Goal: Complete application form: Complete application form

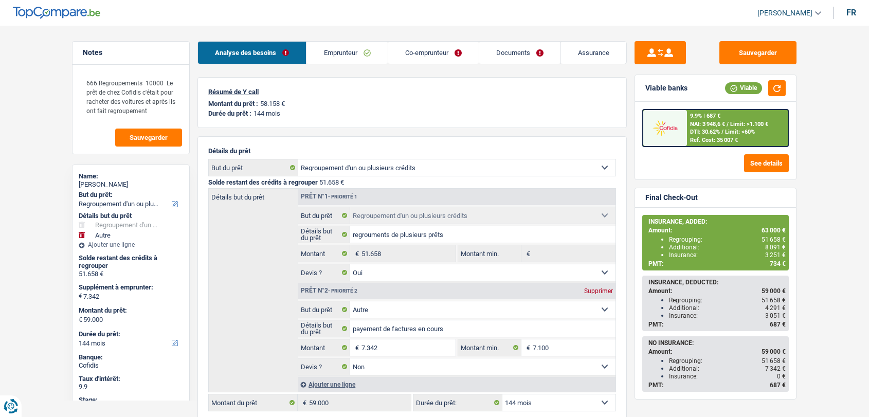
select select "refinancing"
select select "other"
select select "144"
select select "refinancing"
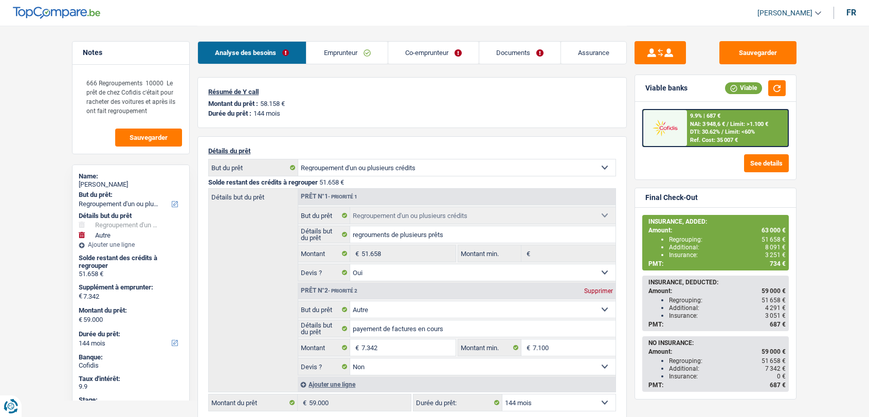
select select "refinancing"
select select "yes"
select select "other"
select select "false"
select select "144"
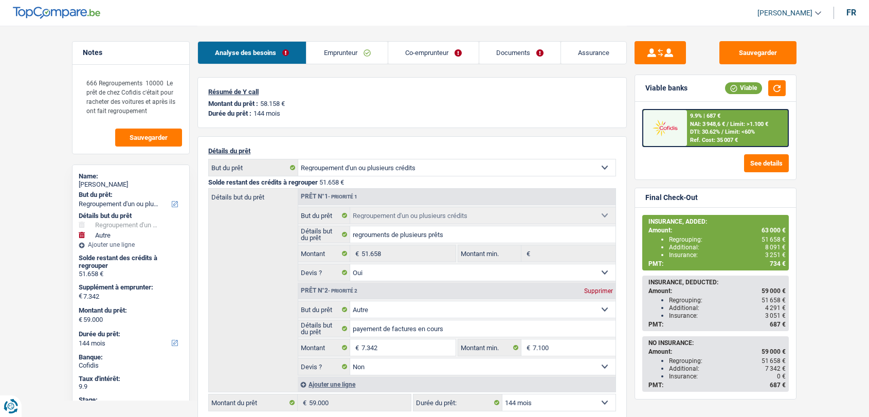
select select "applicant"
select select "coApplicant"
click at [492, 50] on link "Documents" at bounding box center [519, 53] width 81 height 22
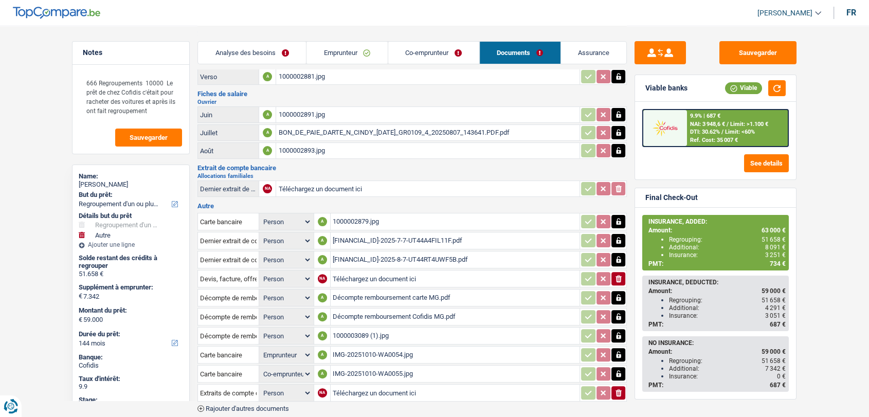
scroll to position [276, 0]
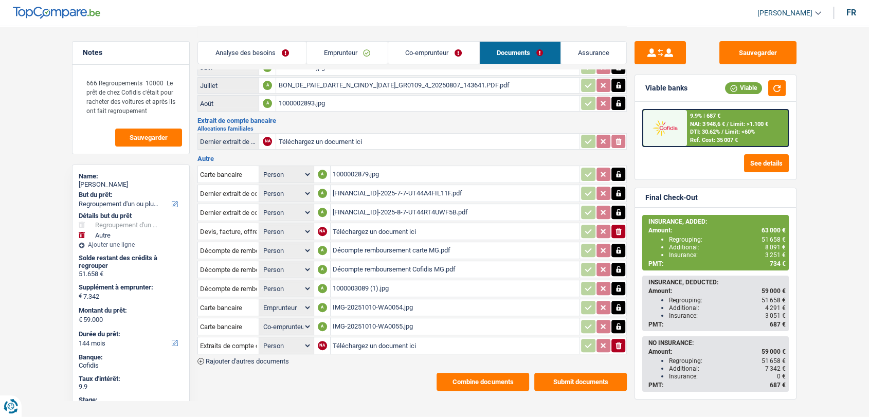
click at [358, 281] on div "1000003089 (1).jpg" at bounding box center [455, 288] width 245 height 15
click at [358, 319] on div "IMG-20251010-WA0055.jpg" at bounding box center [455, 326] width 245 height 15
click at [349, 281] on div "1000003089 (1).jpg" at bounding box center [455, 288] width 245 height 15
click at [499, 375] on button "Combine documents" at bounding box center [483, 382] width 93 height 18
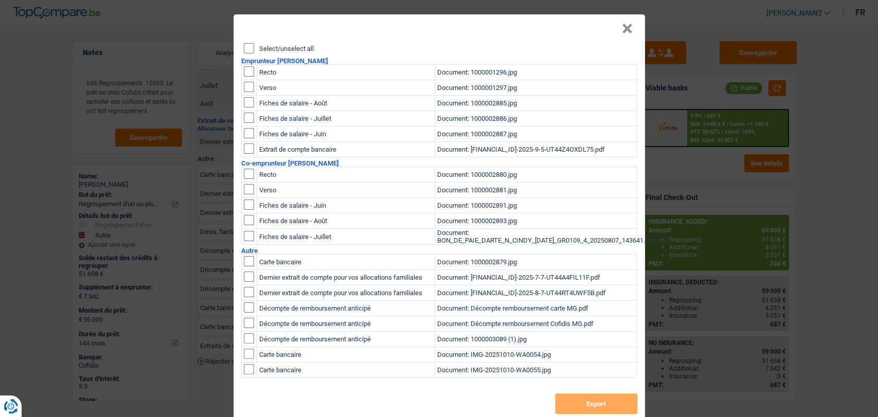
click at [245, 45] on input "Select/unselect all" at bounding box center [249, 48] width 10 height 10
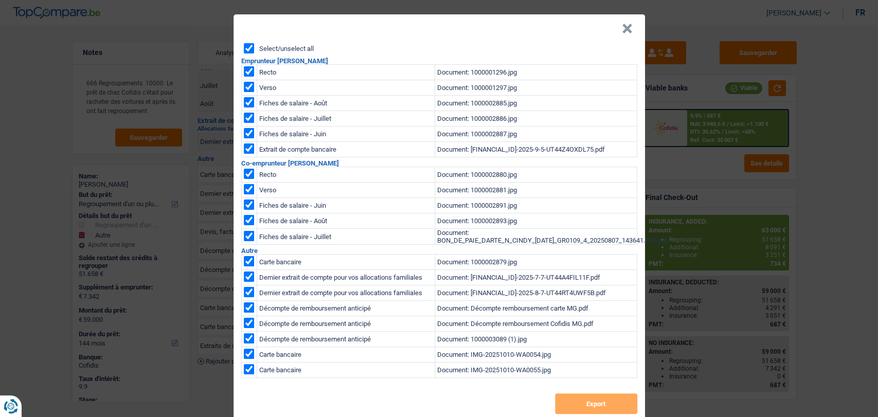
checkbox input "true"
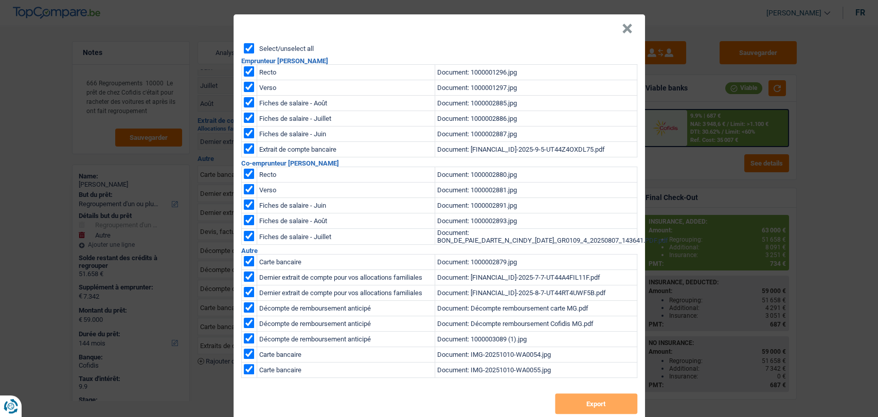
checkbox input "true"
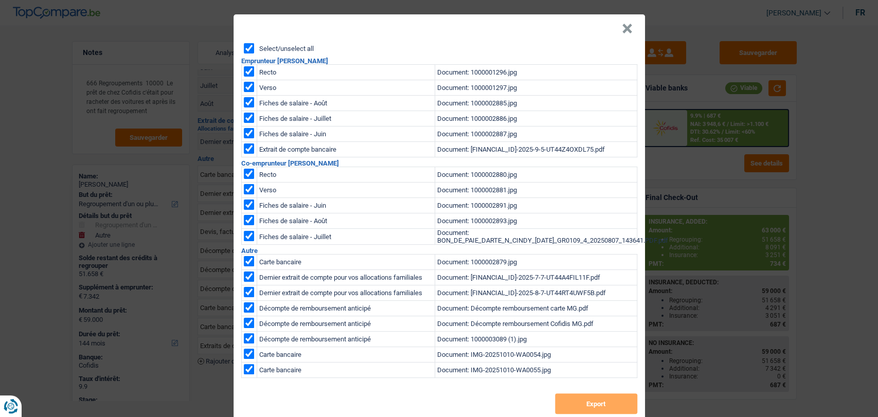
checkbox input "true"
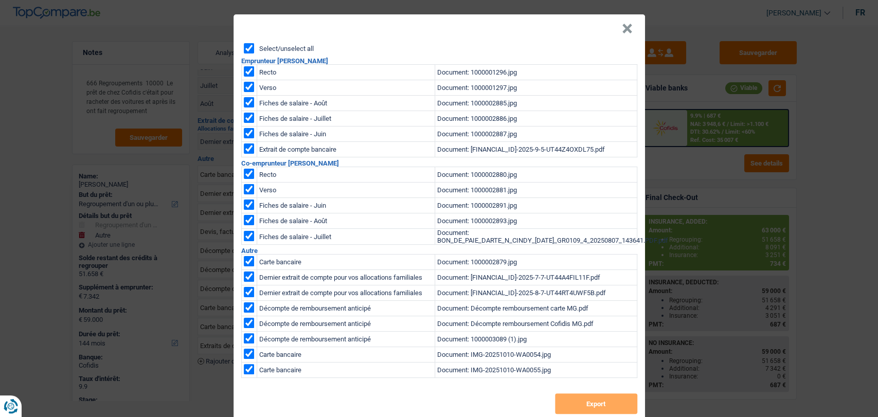
checkbox input "true"
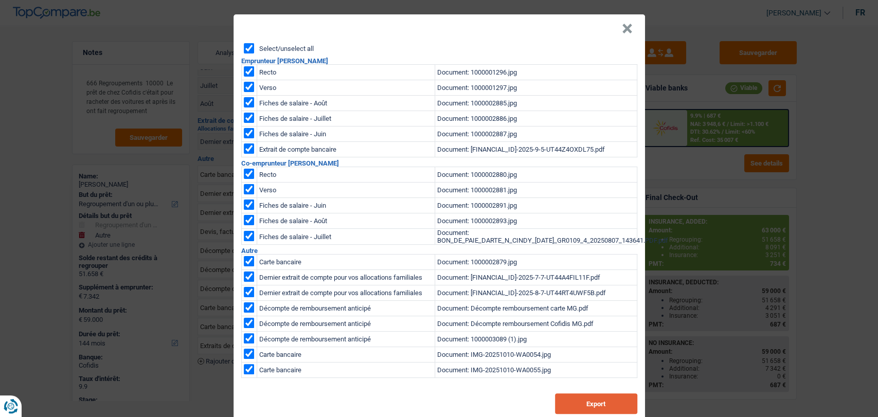
click at [574, 406] on button "Export" at bounding box center [596, 403] width 82 height 21
click at [813, 43] on div "× Select/unselect all Emprunteur Mathieu Geboes Recto Document: 1000001296.jpg …" at bounding box center [439, 208] width 878 height 417
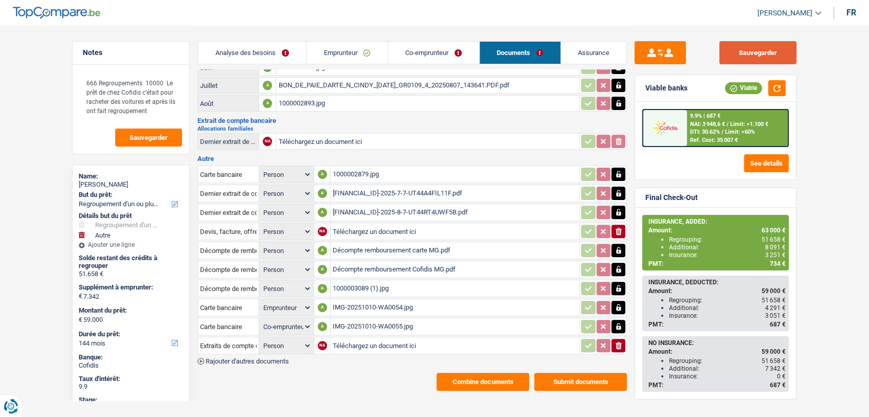
click at [773, 52] on button "Sauvegarder" at bounding box center [757, 52] width 77 height 23
click at [707, 137] on div "Ref. Cost: 35 007 €" at bounding box center [714, 140] width 48 height 7
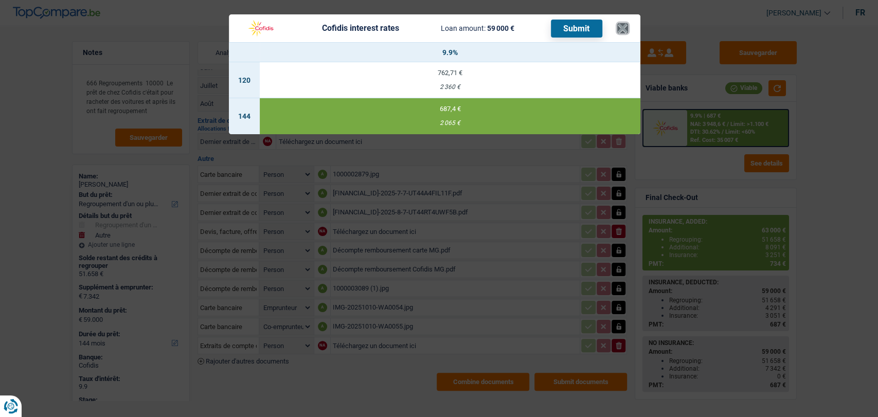
click at [625, 27] on button "×" at bounding box center [622, 28] width 11 height 10
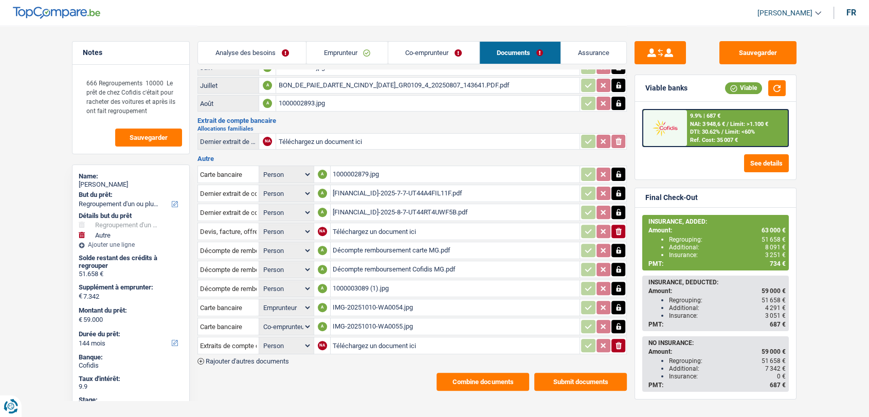
click at [259, 49] on link "Analyse des besoins" at bounding box center [252, 53] width 108 height 22
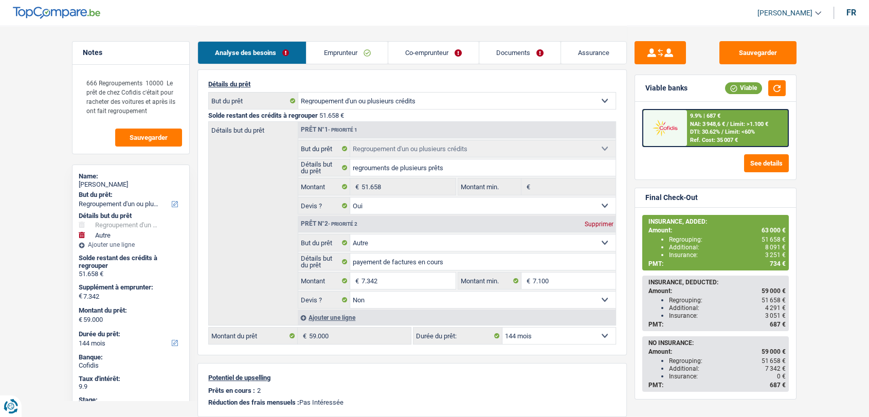
scroll to position [41, 0]
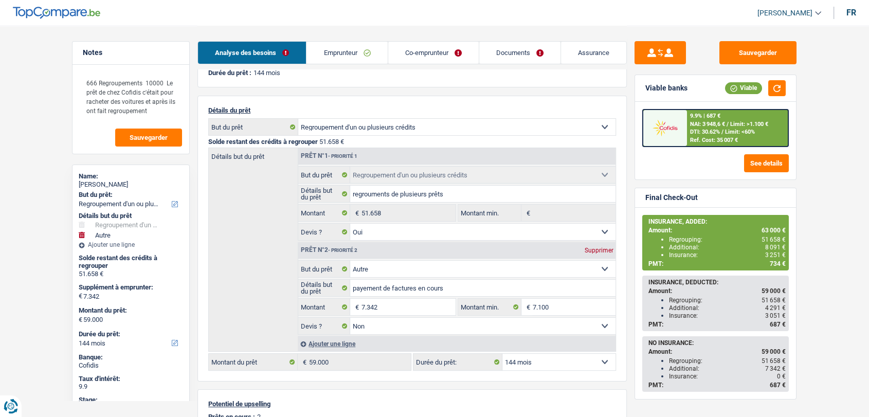
click at [336, 348] on div "Ajouter une ligne" at bounding box center [457, 343] width 318 height 15
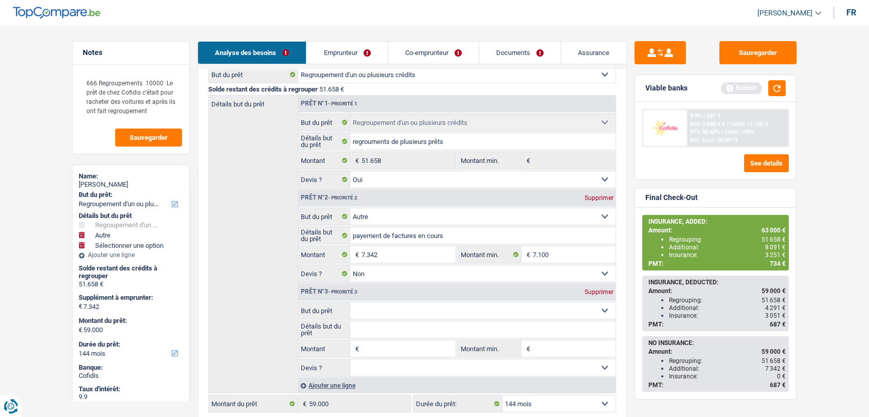
scroll to position [212, 0]
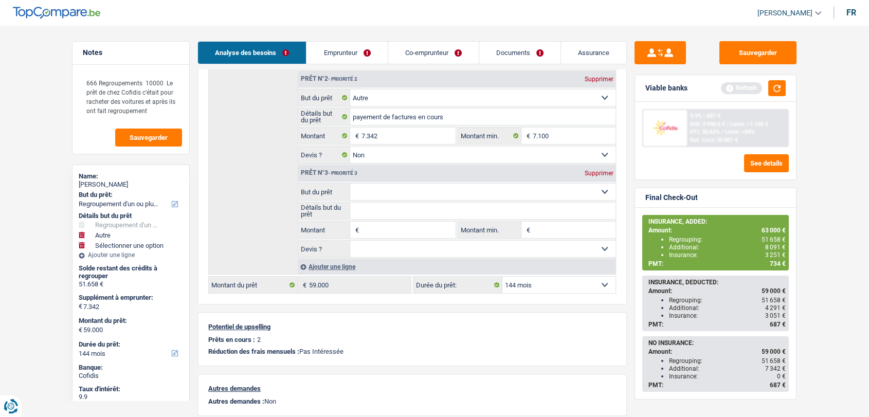
click at [399, 229] on input "Montant" at bounding box center [408, 230] width 94 height 16
type input "5.000"
click at [397, 193] on select "Confort maison: meubles, textile, peinture, électroménager, outillage non-profe…" at bounding box center [483, 192] width 266 height 16
type input "12.342"
type input "64.000"
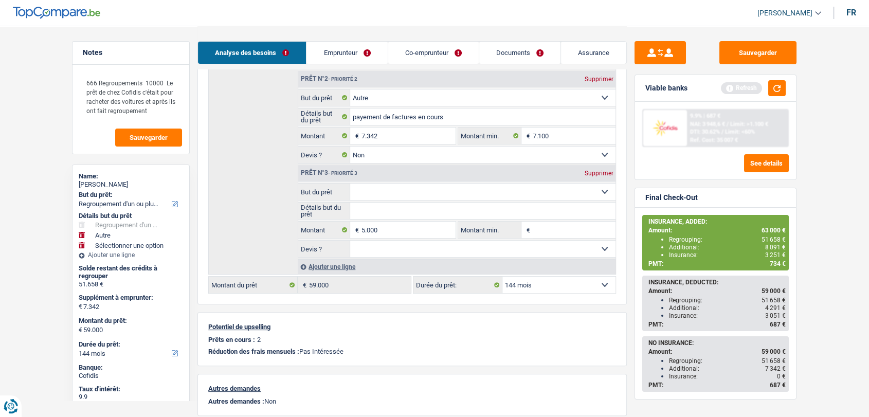
type input "64.000"
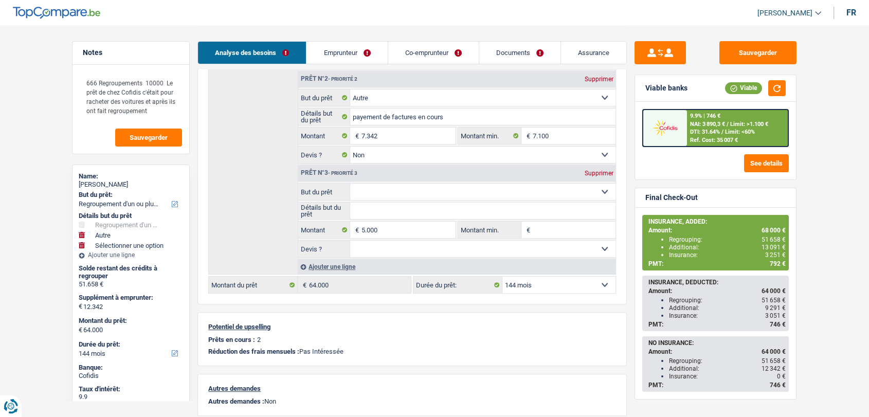
click at [685, 135] on div at bounding box center [664, 128] width 43 height 36
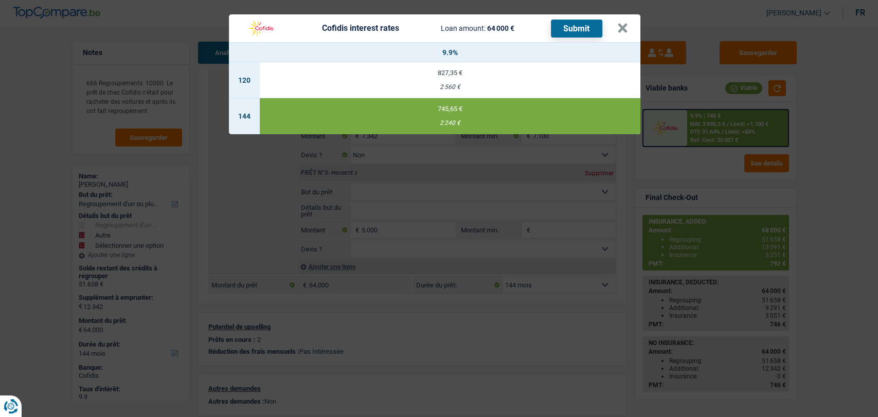
click at [629, 30] on header "Cofidis interest rates Loan amount: 64 000 € Submit ×" at bounding box center [434, 28] width 411 height 28
click at [625, 30] on button "×" at bounding box center [622, 28] width 11 height 10
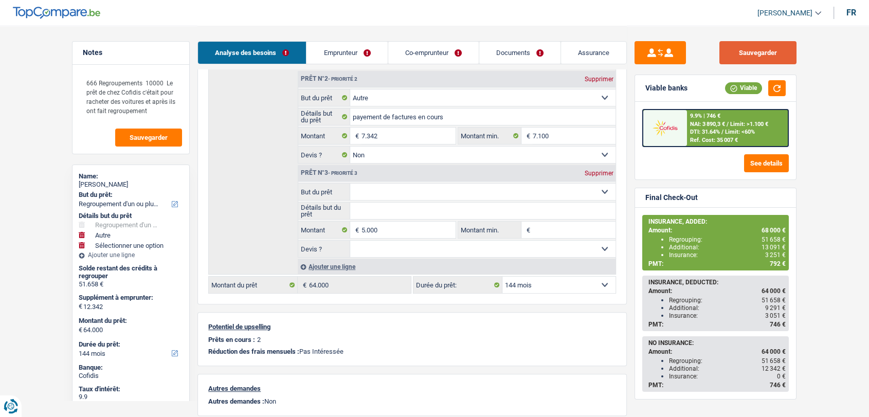
click at [774, 54] on button "Sauvegarder" at bounding box center [757, 52] width 77 height 23
click at [728, 129] on span "Limit: <60%" at bounding box center [740, 132] width 30 height 7
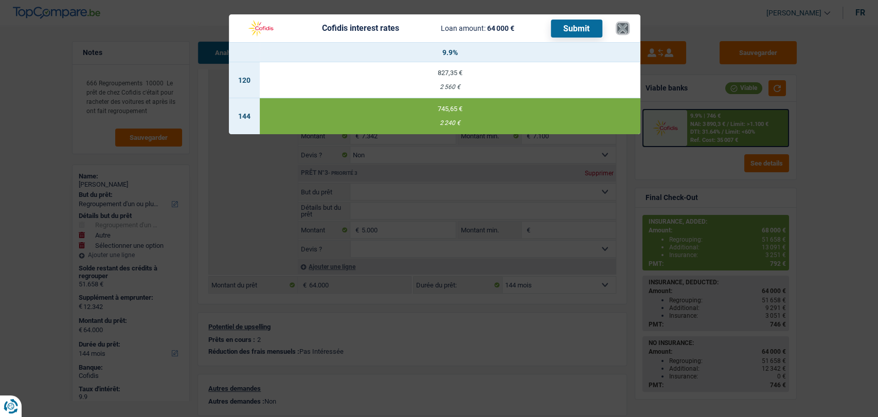
click at [626, 28] on button "×" at bounding box center [622, 28] width 11 height 10
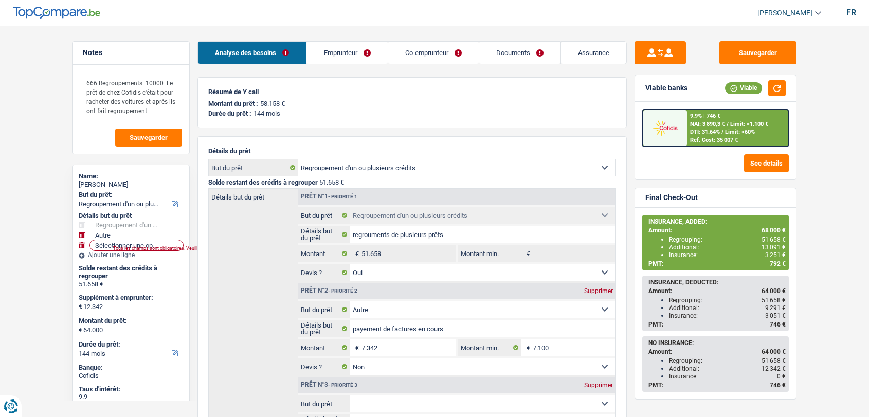
select select "refinancing"
select select "other"
select select "144"
select select "refinancing"
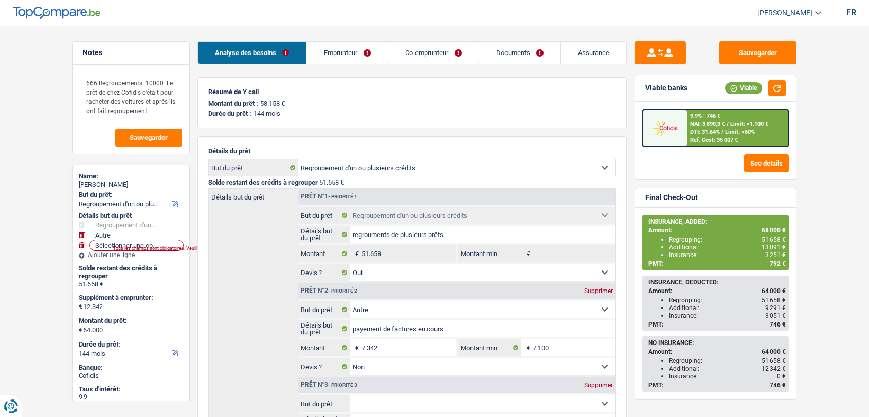
select select "refinancing"
select select "yes"
select select "other"
select select "false"
select select "144"
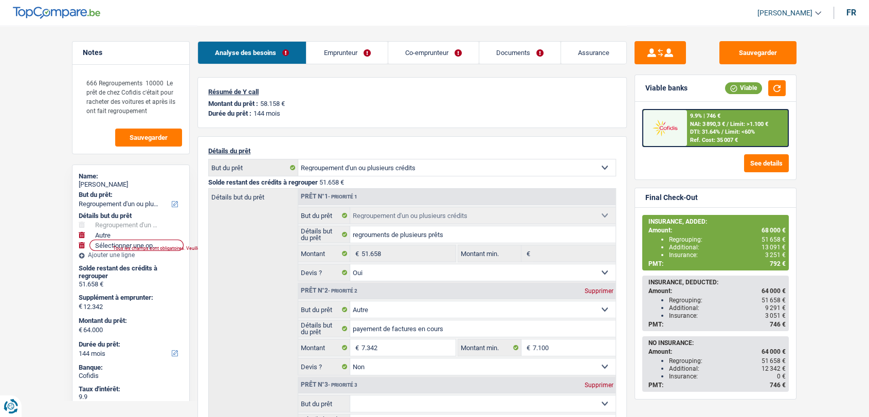
drag, startPoint x: 343, startPoint y: 53, endPoint x: 439, endPoint y: 68, distance: 97.4
click at [342, 53] on link "Emprunteur" at bounding box center [346, 53] width 81 height 22
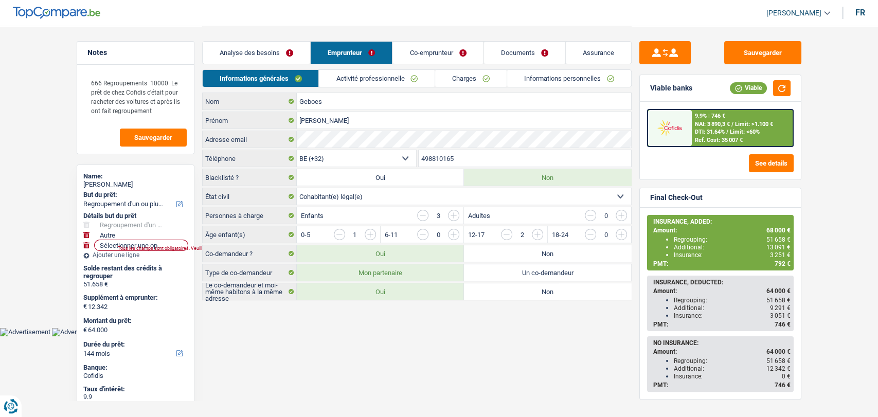
click at [565, 77] on link "Informations personnelles" at bounding box center [569, 78] width 124 height 17
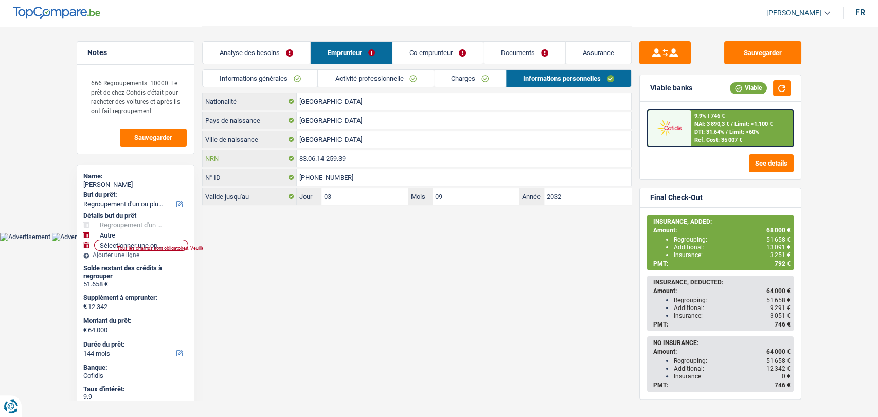
drag, startPoint x: 343, startPoint y: 158, endPoint x: 280, endPoint y: 160, distance: 62.7
click at [280, 160] on div "83.06.14-259.39 NRN" at bounding box center [417, 158] width 428 height 16
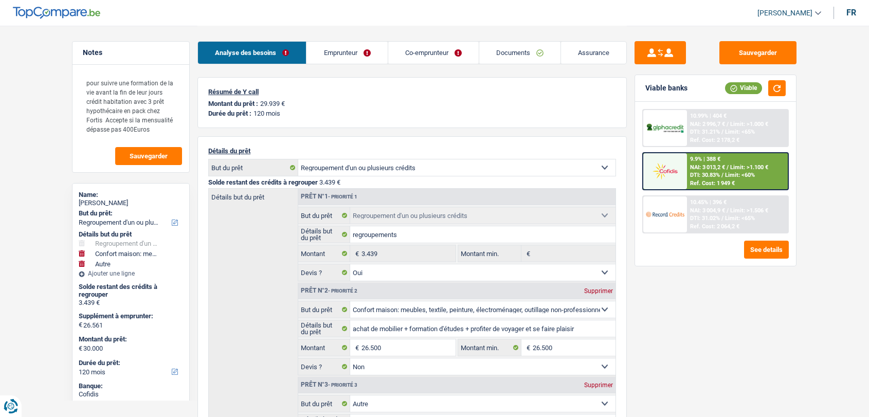
select select "refinancing"
select select "household"
select select "other"
select select "120"
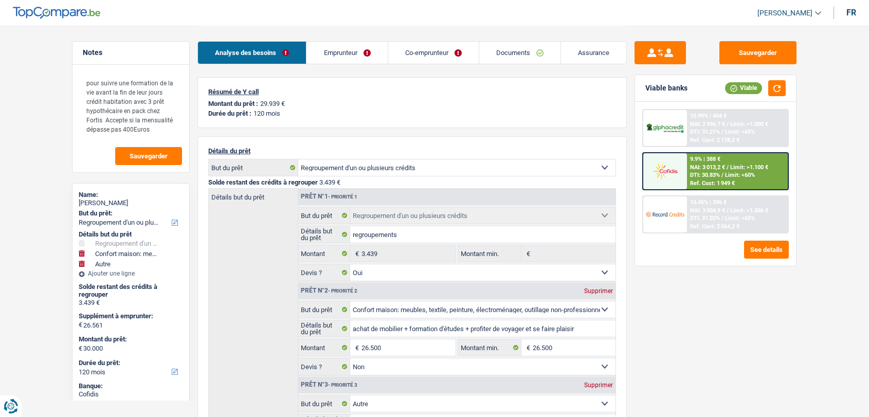
select select "refinancing"
select select "yes"
select select "household"
select select "false"
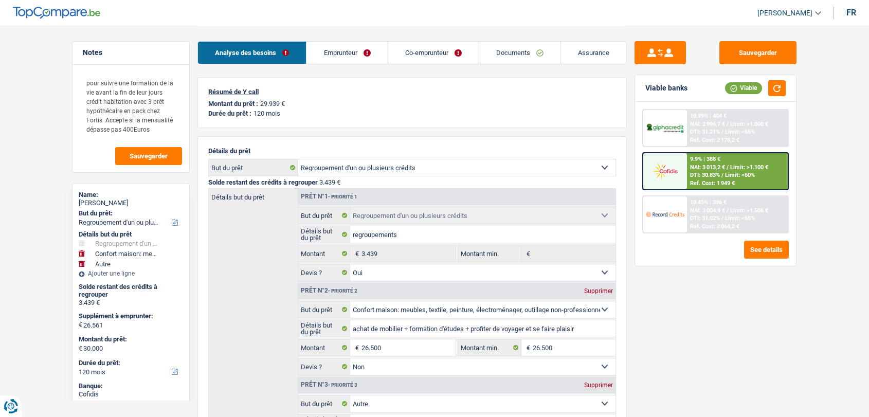
select select "other"
select select "120"
select select "applicant"
select select "coApplicant"
click at [503, 63] on link "Documents" at bounding box center [519, 53] width 81 height 22
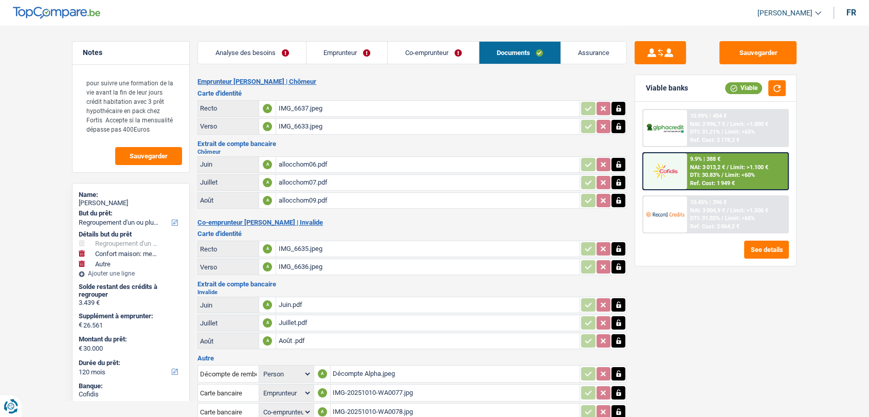
click at [508, 44] on link "Documents" at bounding box center [519, 53] width 81 height 22
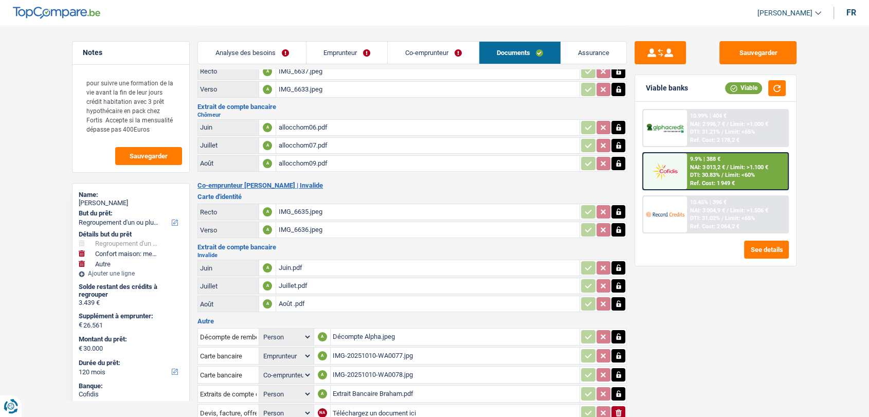
scroll to position [107, 0]
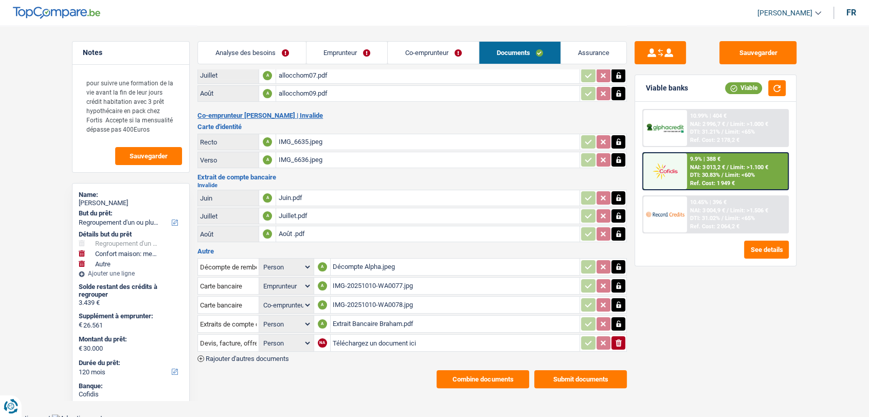
click at [365, 297] on div "IMG-20251010-WA0078.jpg" at bounding box center [455, 304] width 245 height 15
click at [363, 303] on div "IMG-20251010-WA0078.jpg" at bounding box center [455, 304] width 245 height 15
click at [349, 259] on div "Décompte Alpha.jpeg" at bounding box center [455, 266] width 245 height 15
click at [559, 378] on button "Submit documents" at bounding box center [580, 379] width 93 height 18
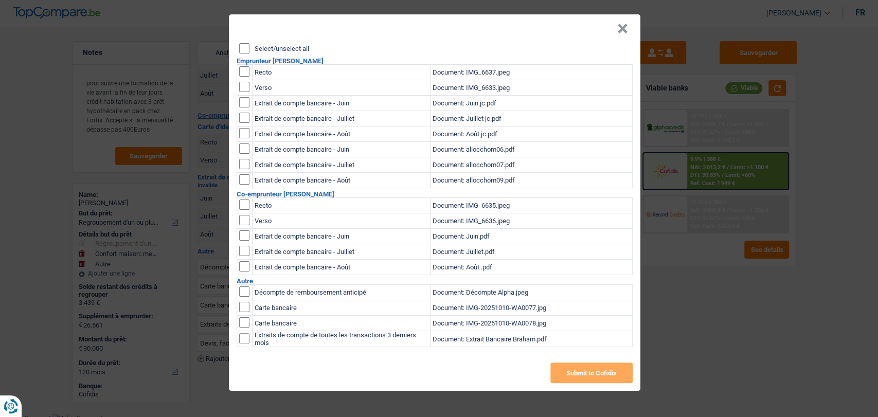
click at [244, 291] on input "checkbox" at bounding box center [244, 291] width 10 height 10
checkbox input "true"
click at [245, 303] on input "checkbox" at bounding box center [244, 307] width 10 height 10
checkbox input "true"
click at [248, 319] on input "checkbox" at bounding box center [244, 322] width 10 height 10
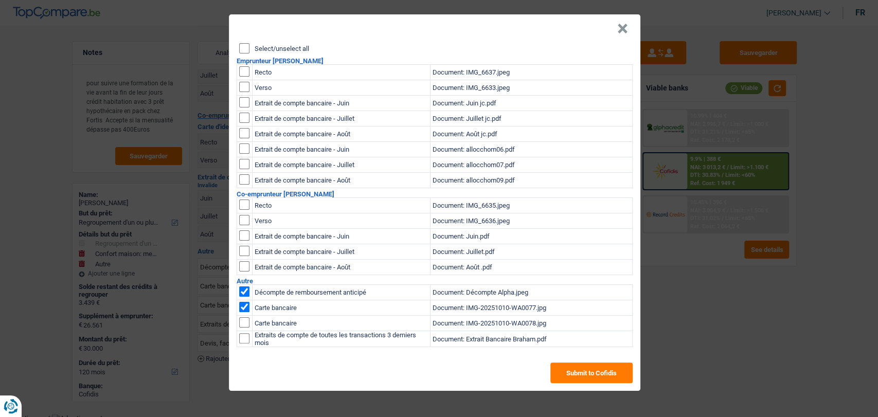
checkbox input "true"
click at [570, 378] on button "Submit to Cofidis" at bounding box center [591, 372] width 82 height 21
click at [621, 31] on button "×" at bounding box center [622, 29] width 11 height 10
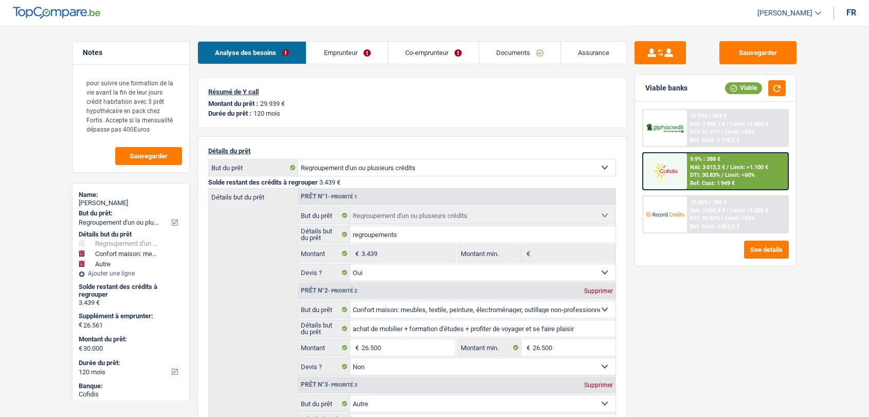
select select "refinancing"
select select "household"
select select "other"
select select "120"
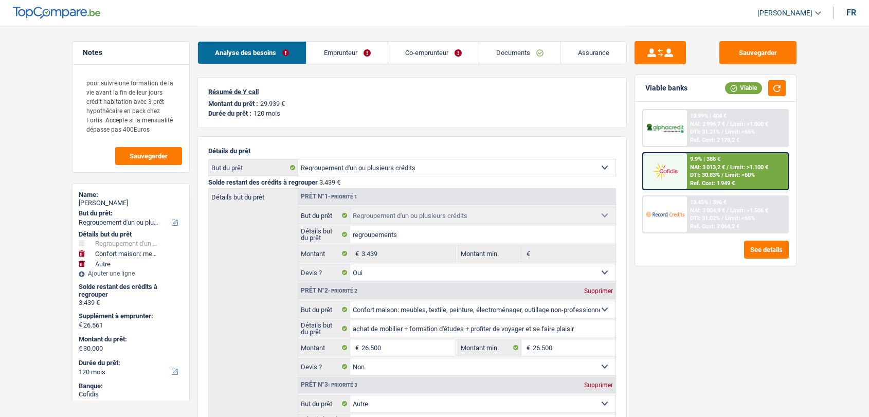
select select "refinancing"
select select "yes"
select select "household"
select select "false"
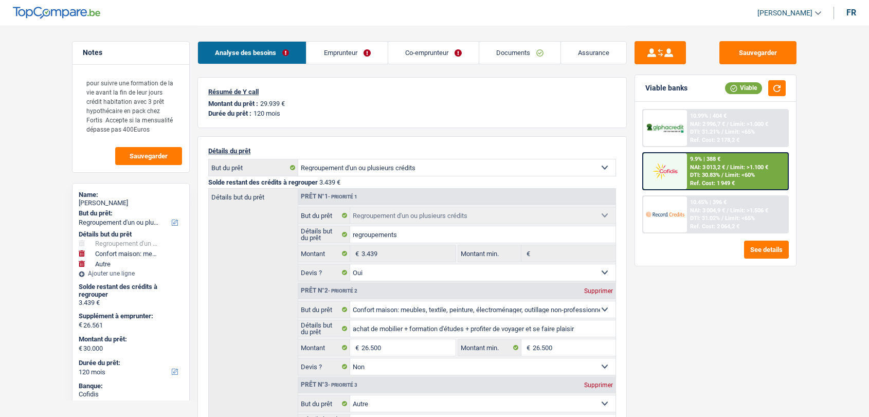
select select "other"
select select "120"
click at [341, 52] on link "Emprunteur" at bounding box center [346, 53] width 81 height 22
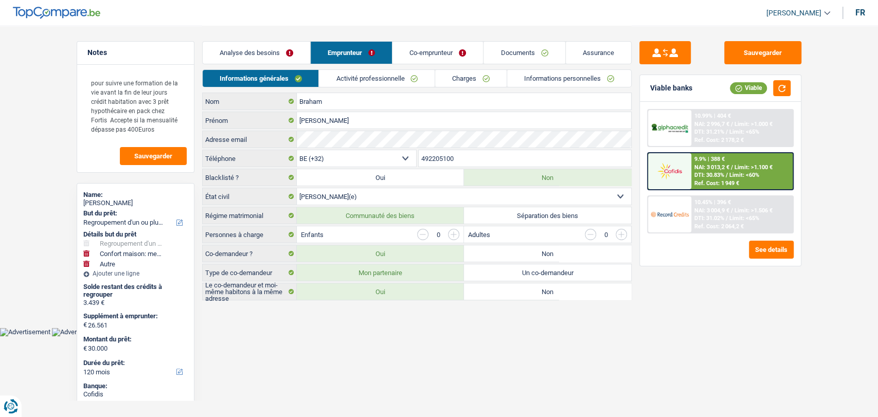
click at [559, 81] on link "Informations personnelles" at bounding box center [569, 78] width 124 height 17
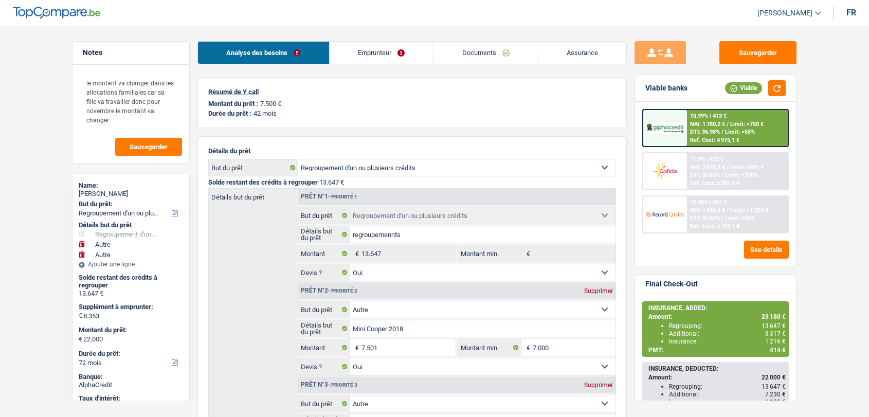
select select "refinancing"
select select "other"
select select "72"
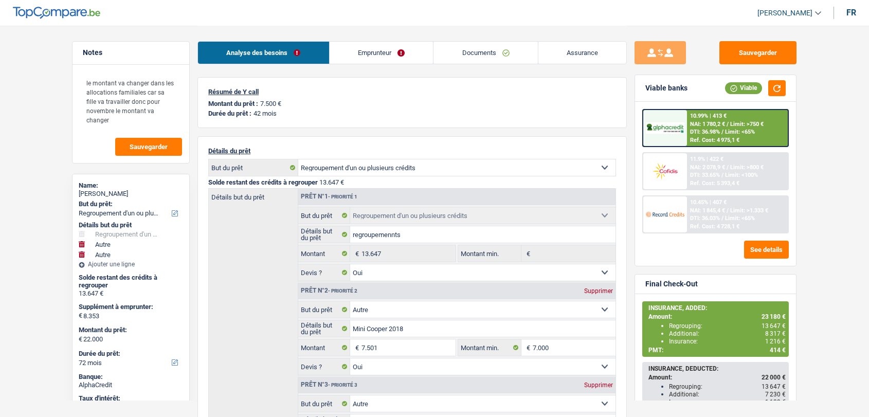
select select "refinancing"
select select "yes"
select select "other"
select select "yes"
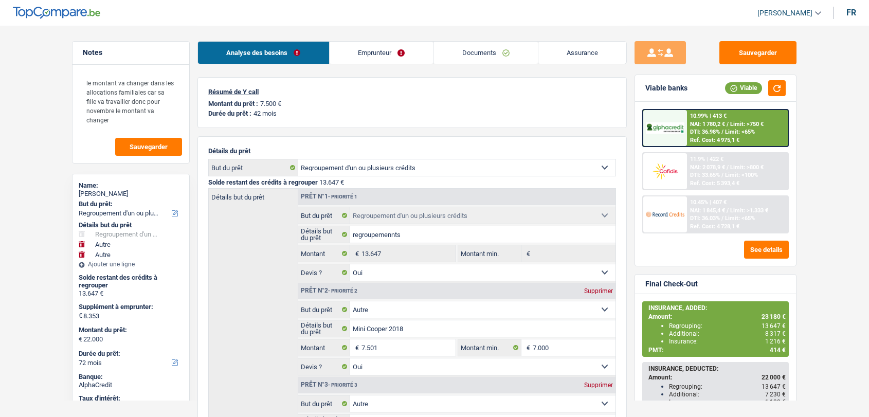
select select "other"
select select "72"
click at [498, 55] on link "Documents" at bounding box center [485, 53] width 104 height 22
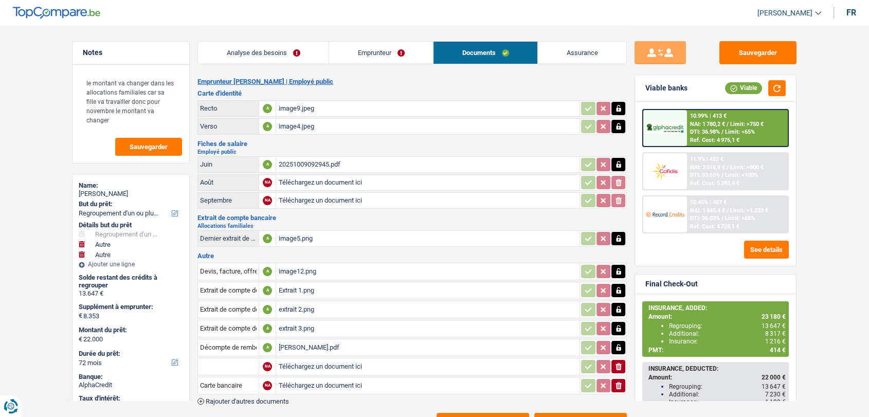
click at [300, 159] on div "20251009092945.pdf" at bounding box center [427, 164] width 299 height 15
click at [284, 109] on div "image9.jpeg" at bounding box center [427, 108] width 299 height 15
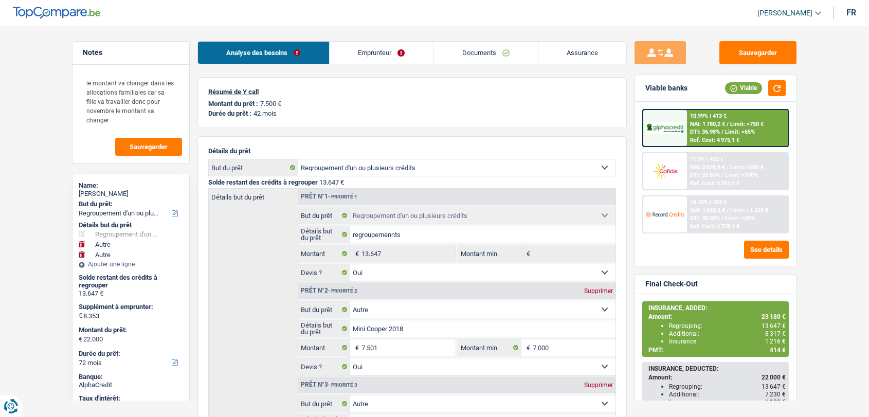
select select "refinancing"
select select "other"
select select "72"
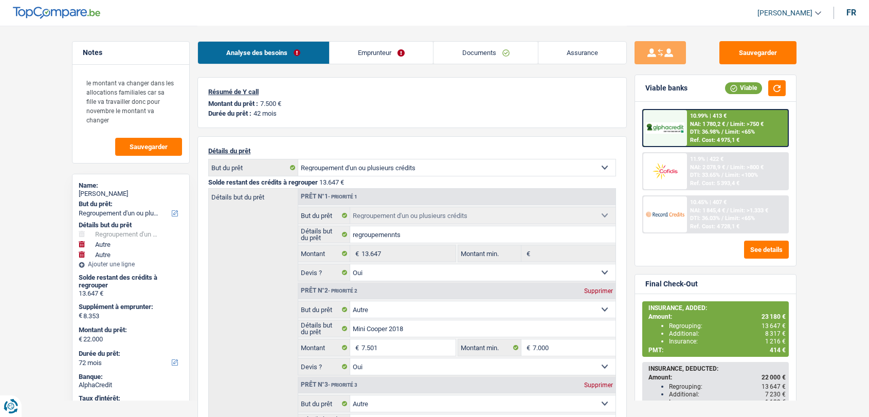
select select "refinancing"
select select "yes"
select select "other"
select select "yes"
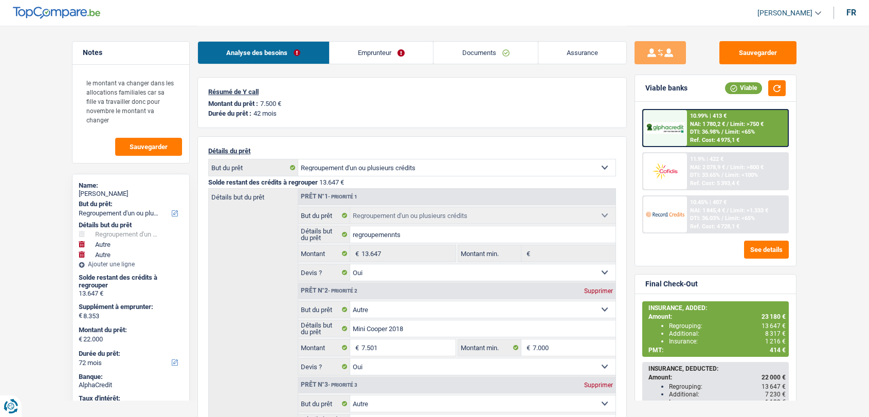
select select "other"
select select "72"
click at [481, 51] on link "Documents" at bounding box center [485, 53] width 104 height 22
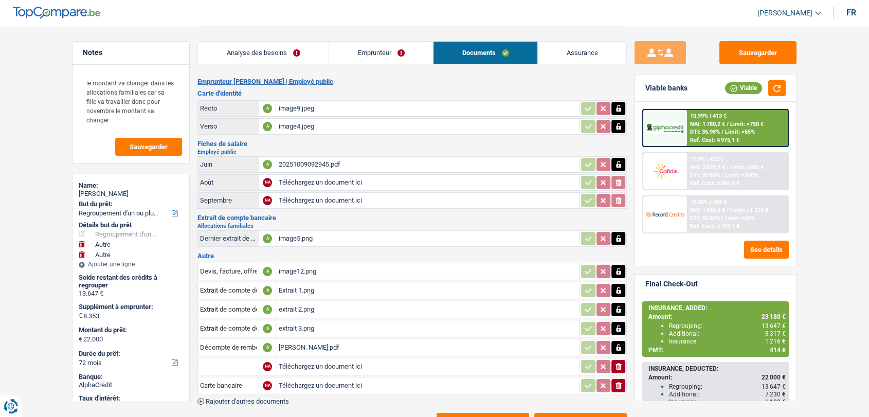
click at [295, 289] on div "Extrait 1.png" at bounding box center [427, 290] width 299 height 15
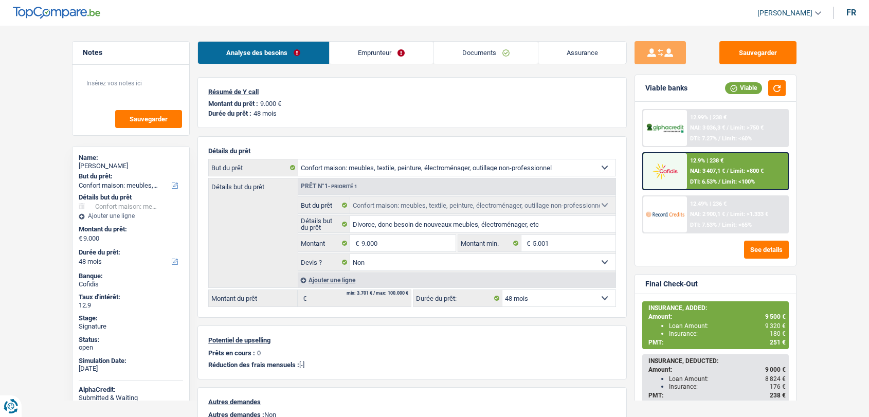
select select "household"
select select "48"
select select "household"
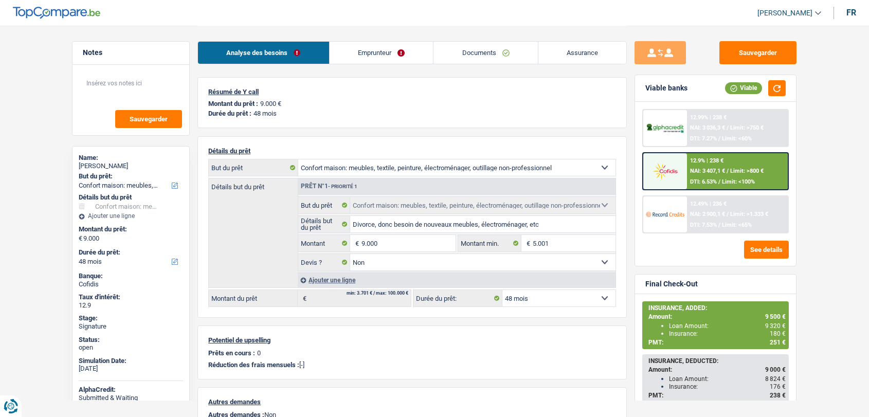
select select "false"
select select "48"
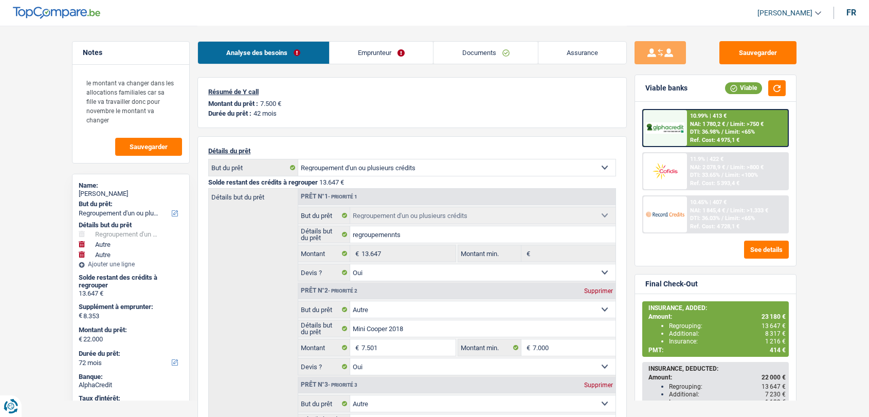
select select "refinancing"
select select "other"
select select "72"
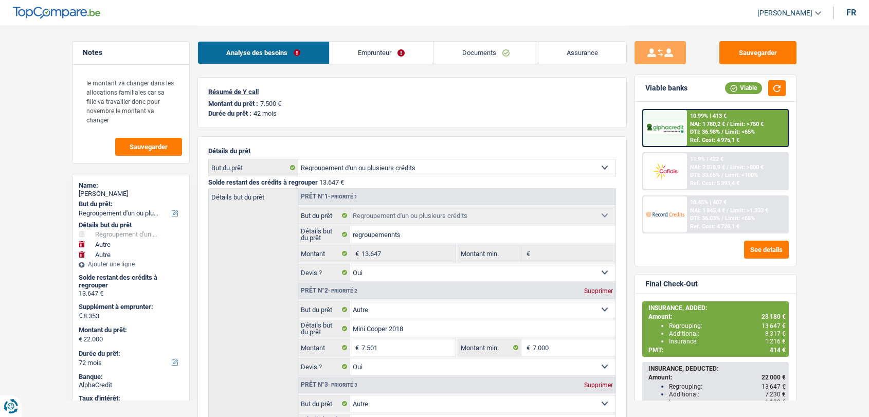
select select "refinancing"
select select "yes"
select select "other"
select select "yes"
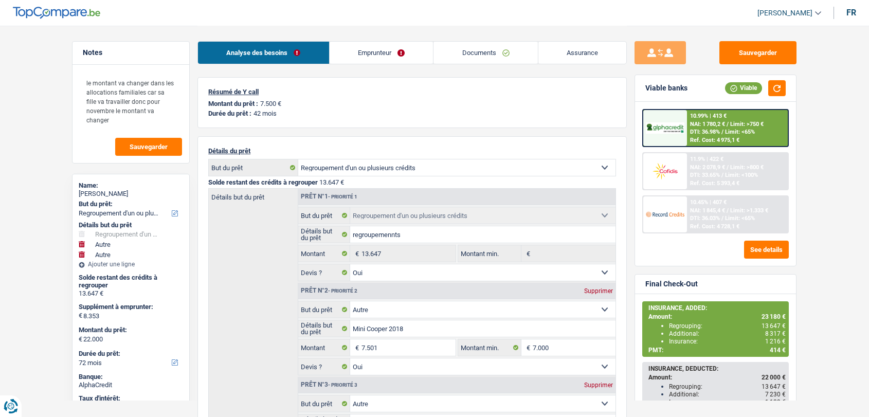
select select "other"
select select "72"
click at [478, 52] on link "Documents" at bounding box center [485, 53] width 104 height 22
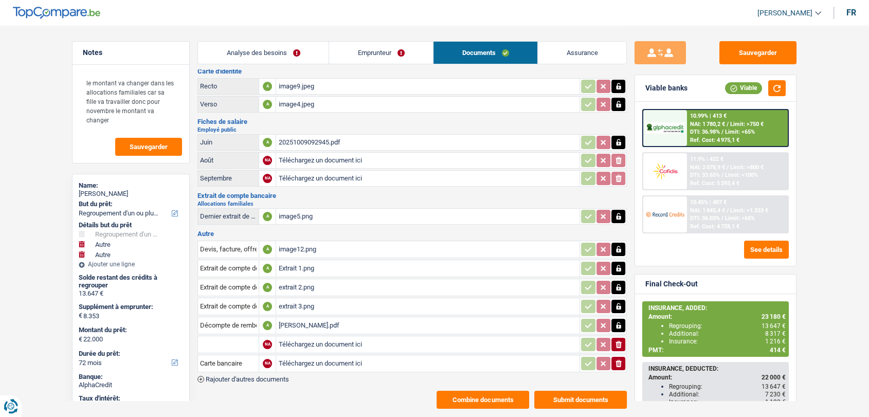
scroll to position [43, 0]
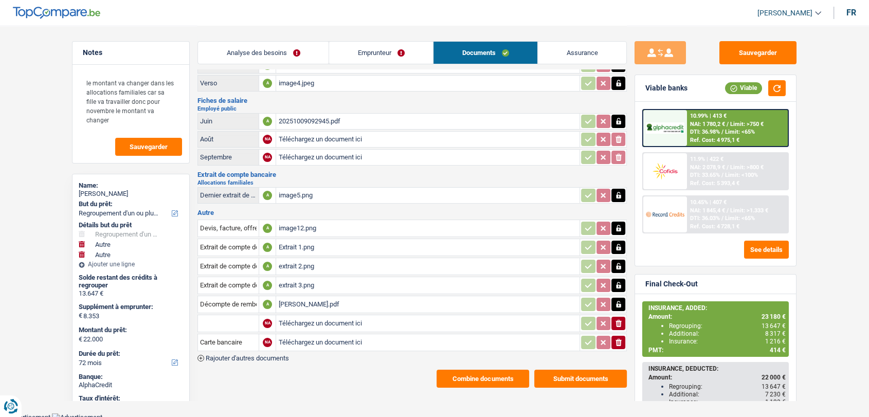
click at [299, 193] on div "image5.png" at bounding box center [427, 195] width 299 height 15
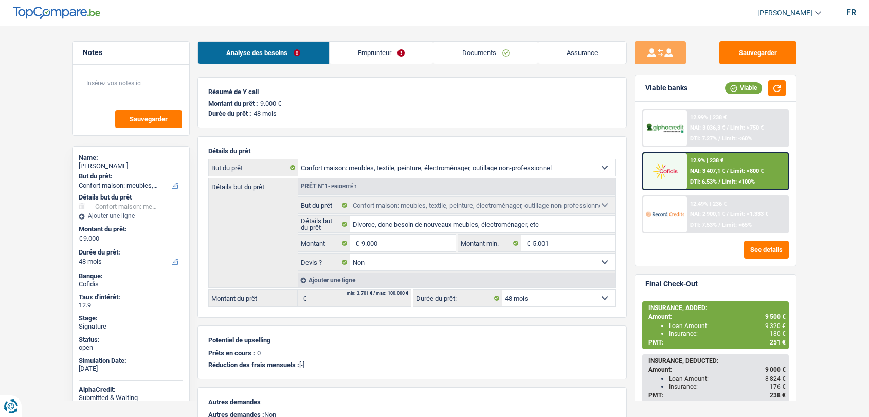
select select "household"
select select "48"
select select "household"
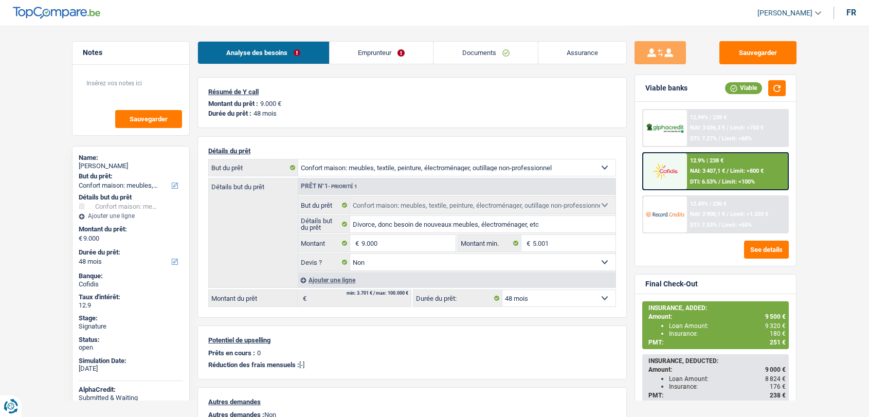
select select "false"
select select "48"
click at [468, 50] on link "Documents" at bounding box center [485, 53] width 104 height 22
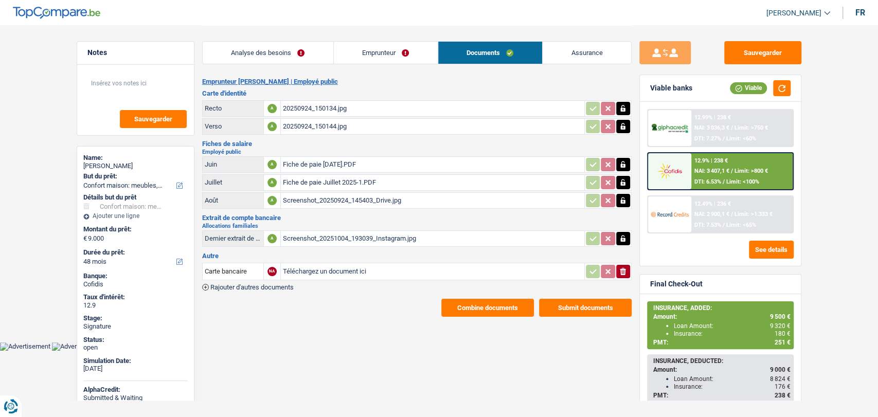
click at [324, 195] on div "Screenshot_20250924_145403_Drive.jpg" at bounding box center [432, 200] width 299 height 15
click at [317, 237] on div "Screenshot_20251004_193039_Instagram.jpg" at bounding box center [432, 238] width 299 height 15
click at [328, 163] on div "Fiche de paie Août 2025.PDF" at bounding box center [432, 164] width 299 height 15
click at [298, 175] on div "Fiche de paie Juillet 2025-1.PDF" at bounding box center [432, 182] width 299 height 15
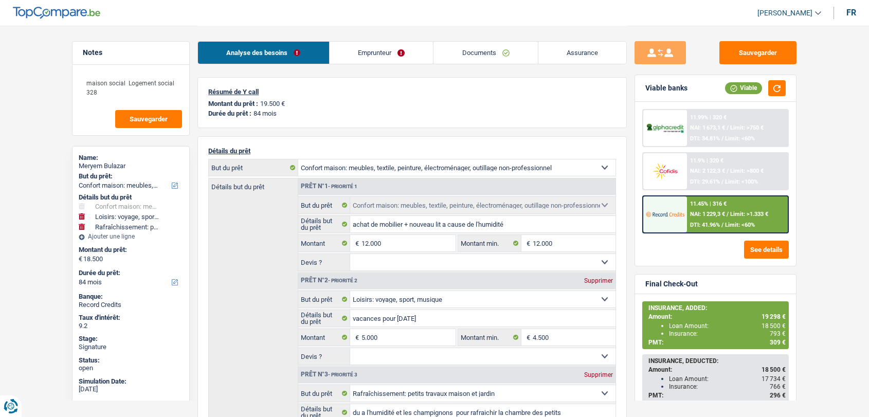
select select "household"
select select "hobbies"
select select "houseOrGarden"
select select "84"
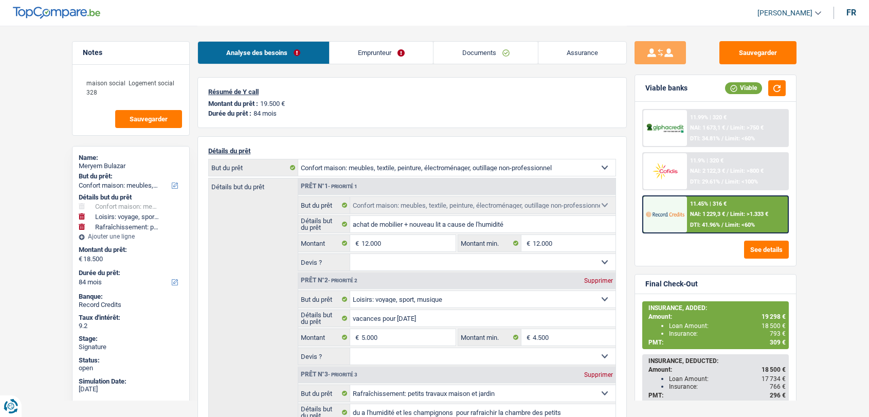
select select "household"
select select "hobbies"
select select "houseOrGarden"
select select "84"
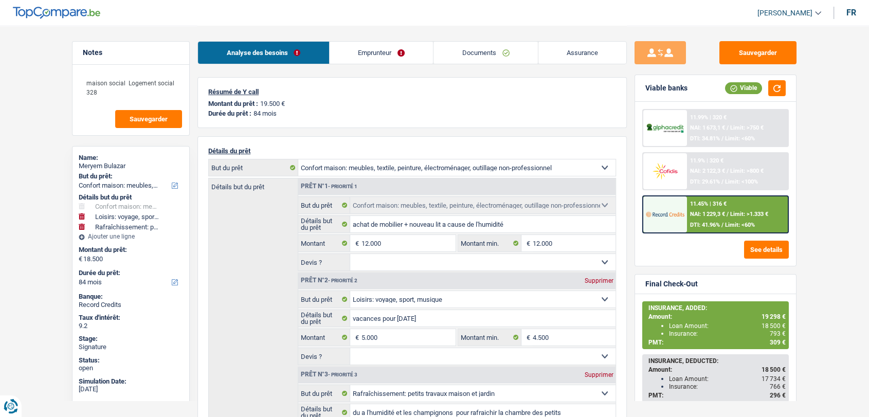
click at [465, 48] on link "Documents" at bounding box center [485, 53] width 104 height 22
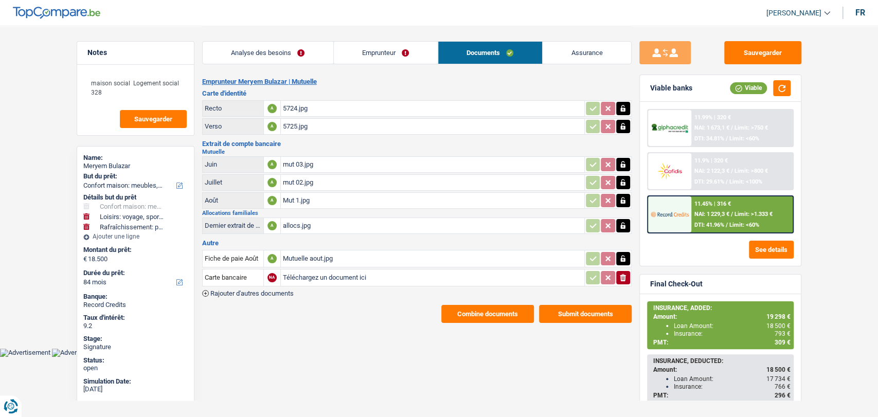
click at [300, 108] on div "5724.jpg" at bounding box center [432, 108] width 299 height 15
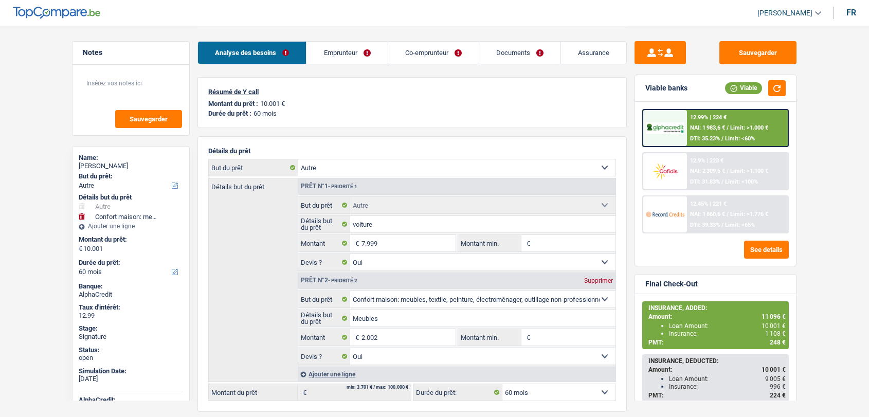
select select "other"
select select "household"
select select "60"
select select "other"
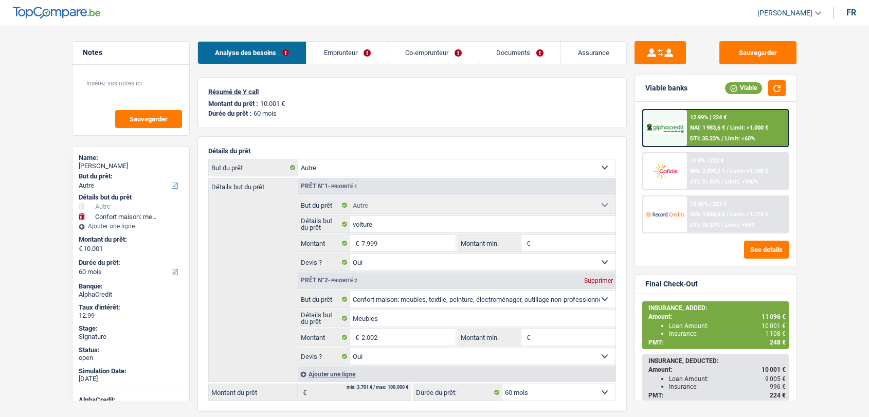
select select "other"
select select "yes"
select select "household"
select select "yes"
select select "60"
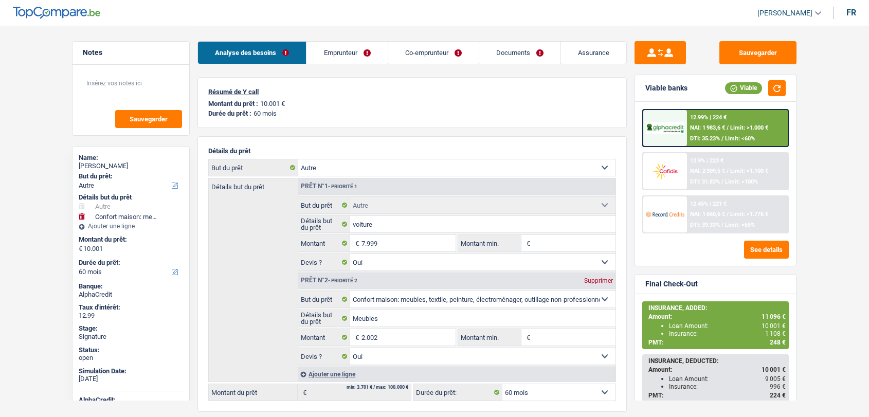
select select "applicant"
click at [507, 57] on link "Documents" at bounding box center [519, 53] width 81 height 22
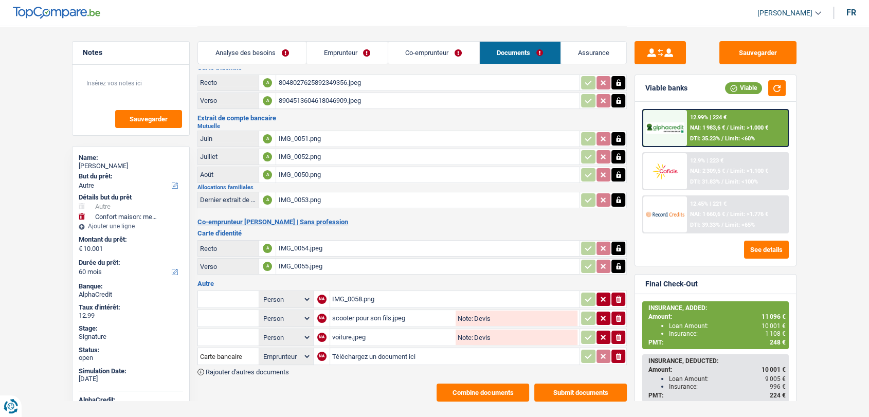
scroll to position [40, 0]
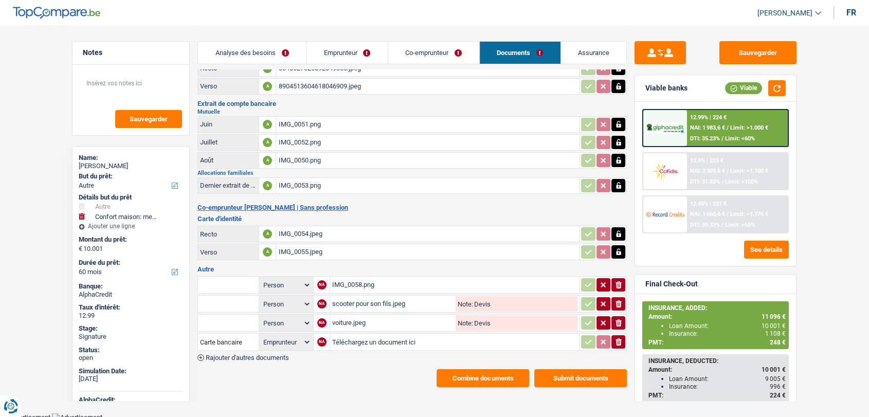
click at [266, 354] on span "Rajouter d'autres documents" at bounding box center [247, 357] width 83 height 7
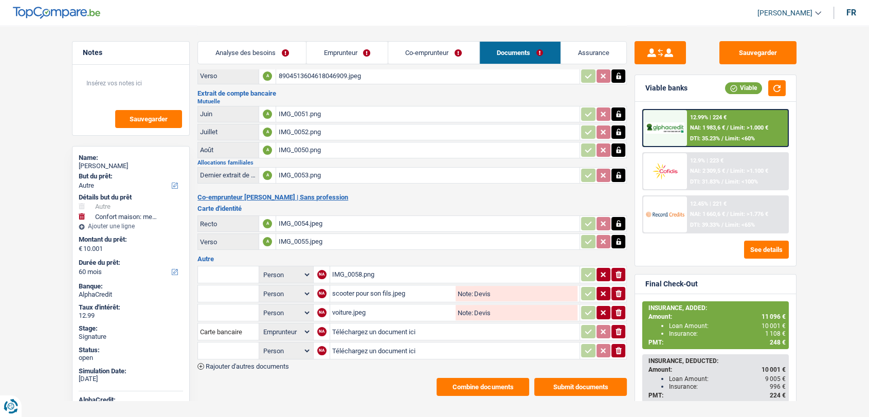
scroll to position [59, 0]
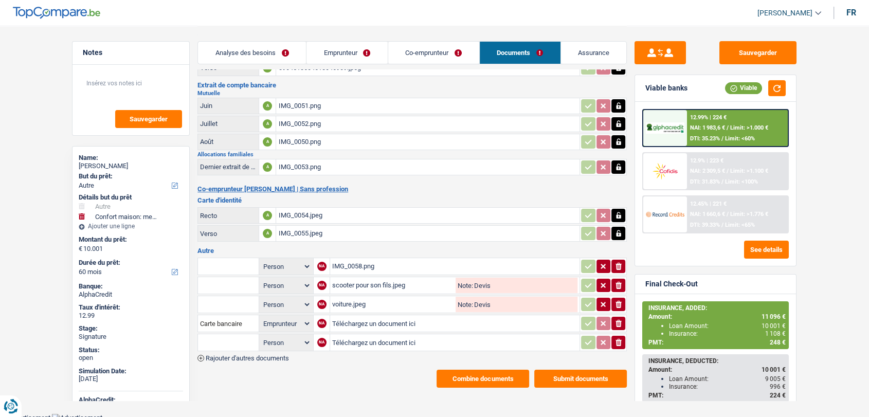
click at [266, 355] on span "Rajouter d'autres documents" at bounding box center [247, 358] width 83 height 7
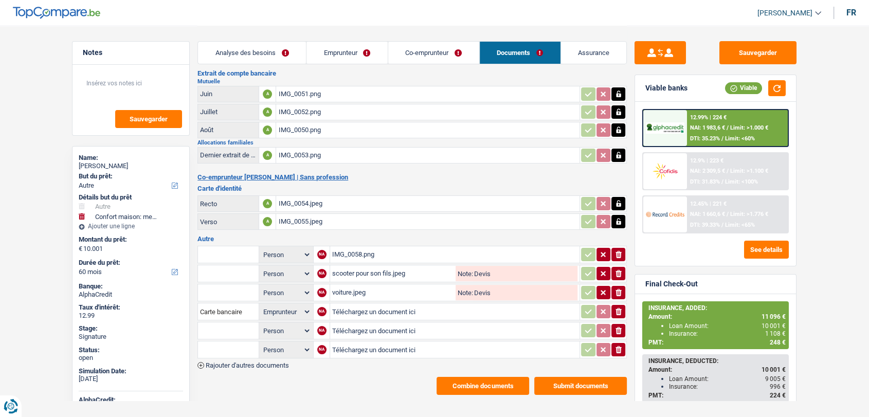
scroll to position [78, 0]
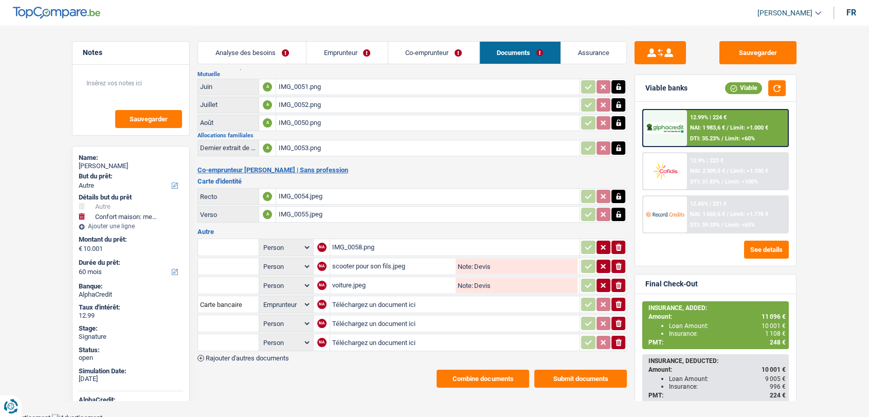
click at [263, 355] on span "Rajouter d'autres documents" at bounding box center [247, 358] width 83 height 7
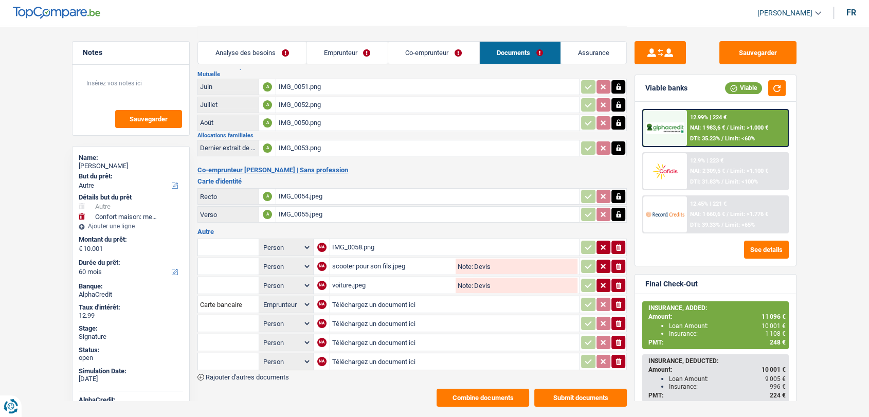
click at [350, 319] on input "Téléchargez un document ici" at bounding box center [454, 323] width 245 height 15
type input "C:\fakepath\combinepdf.pdf"
click at [344, 340] on input "Téléchargez un document ici" at bounding box center [454, 342] width 245 height 15
type input "C:\fakepath\IMG-20251014-WA0008.jpg"
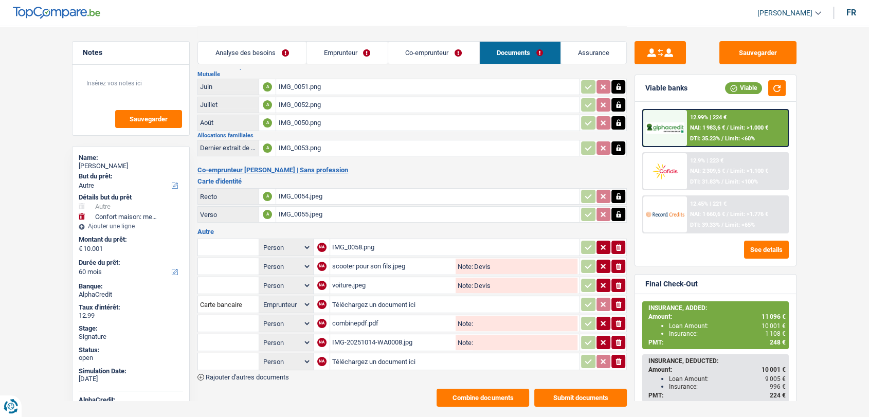
click at [365, 357] on input "Téléchargez un document ici" at bounding box center [454, 361] width 245 height 15
type input "C:\fakepath\IMG-20251014-WA0009.jpg"
click at [230, 319] on input "text" at bounding box center [228, 323] width 57 height 16
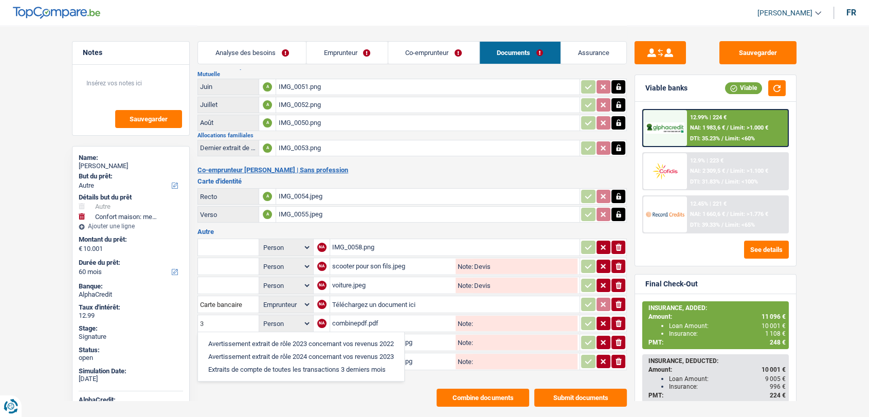
type input "3"
click at [228, 365] on li "Extraits de compte de toutes les transactions 3 derniers mois" at bounding box center [301, 369] width 196 height 13
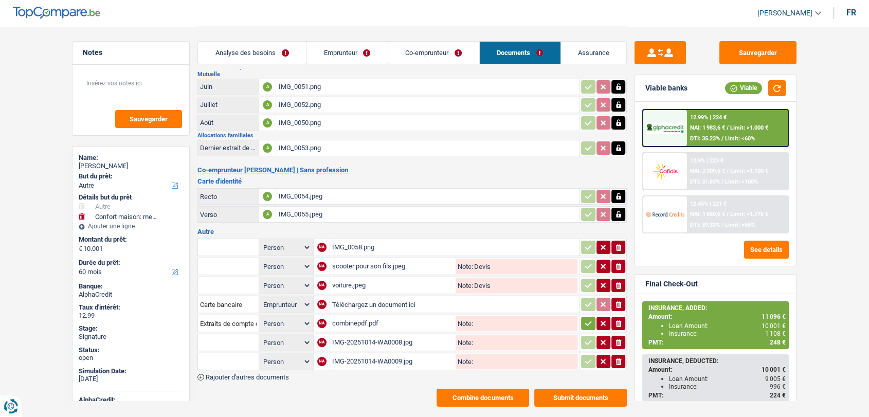
click at [247, 339] on input "text" at bounding box center [228, 342] width 57 height 16
type input "ba"
click at [230, 356] on li "Carte bancaire" at bounding box center [255, 362] width 105 height 13
click at [230, 353] on input "text" at bounding box center [228, 361] width 57 height 16
type input "ba"
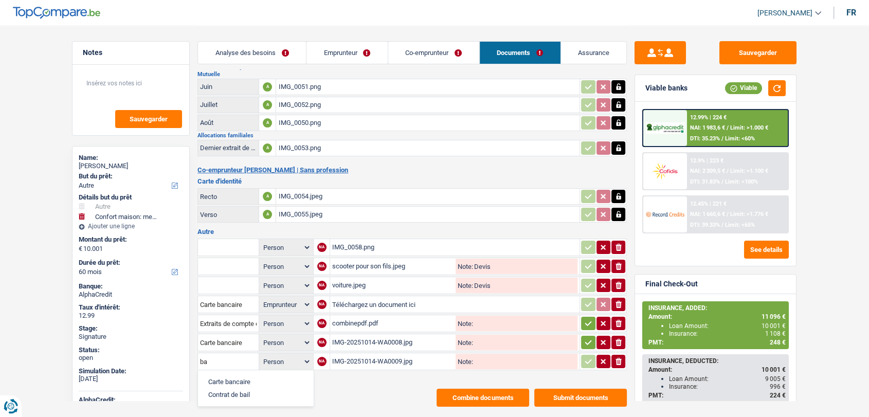
click at [226, 375] on li "Carte bancaire" at bounding box center [255, 381] width 105 height 13
click at [588, 321] on icon "button" at bounding box center [588, 323] width 8 height 10
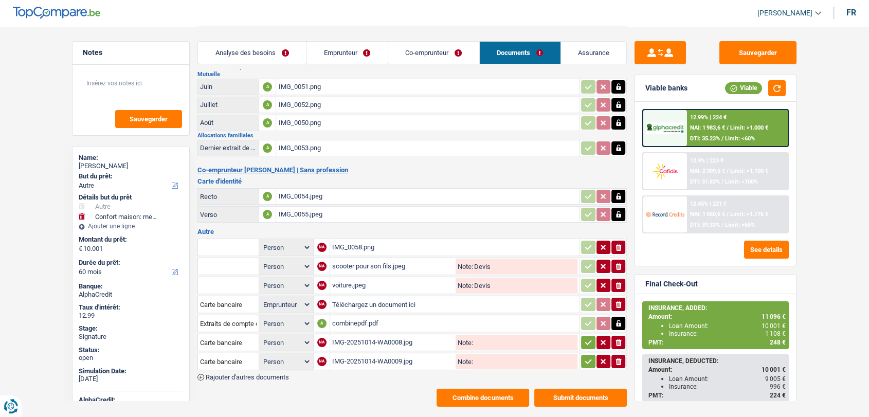
click at [588, 340] on icon "button" at bounding box center [588, 342] width 8 height 10
click at [585, 359] on icon "button" at bounding box center [588, 361] width 7 height 5
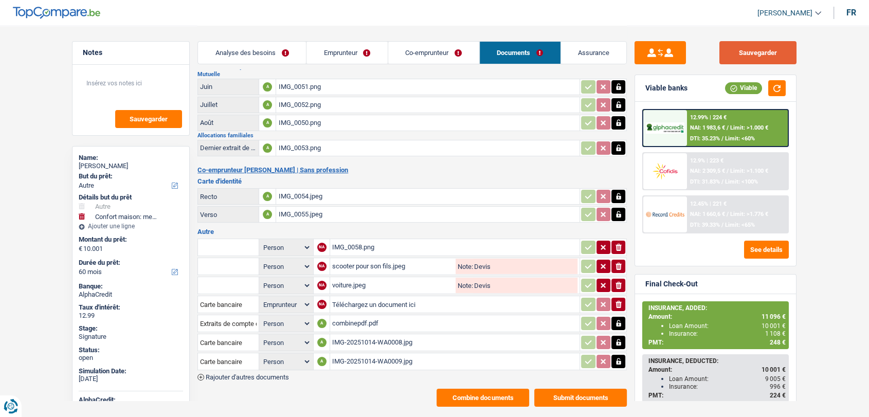
click at [744, 59] on button "Sauvegarder" at bounding box center [757, 52] width 77 height 23
click at [742, 50] on button "Sauvegarder" at bounding box center [757, 52] width 77 height 23
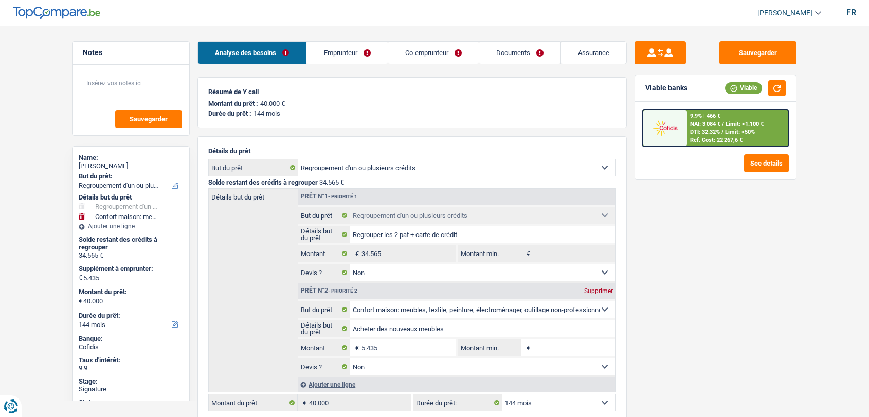
select select "refinancing"
select select "household"
select select "144"
select select "refinancing"
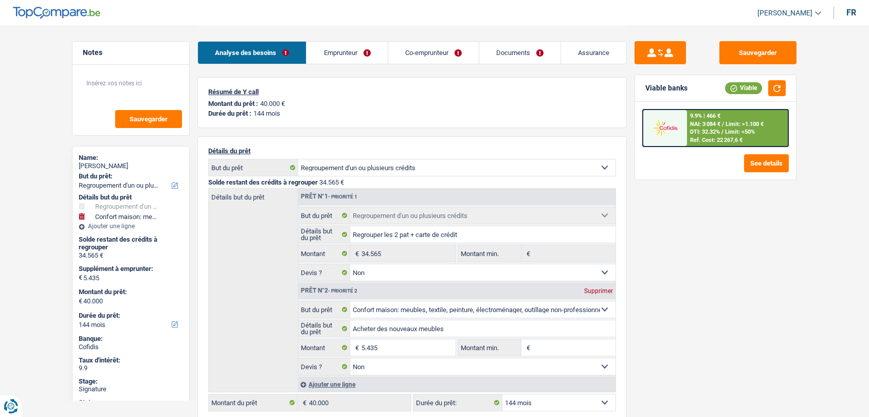
select select "refinancing"
select select "false"
select select "household"
select select "false"
select select "144"
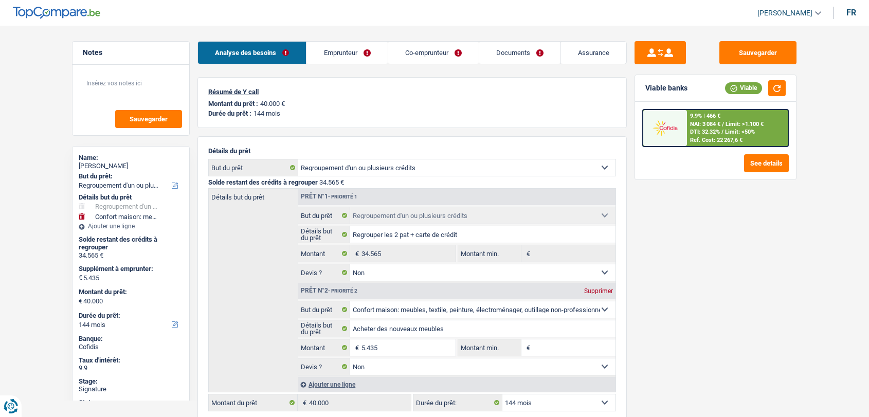
select select "applicant"
select select "coApplicant"
select select "applicant"
select select "coApplicant"
click at [530, 51] on link "Documents" at bounding box center [519, 53] width 81 height 22
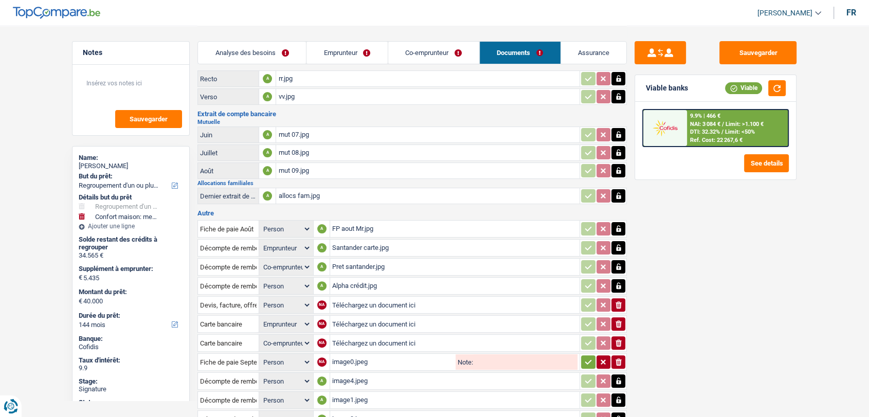
scroll to position [282, 0]
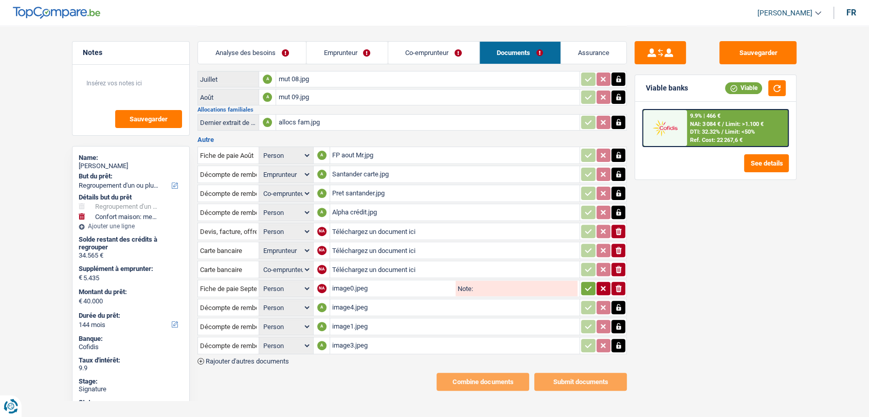
click at [258, 358] on span "Rajouter d'autres documents" at bounding box center [247, 361] width 83 height 7
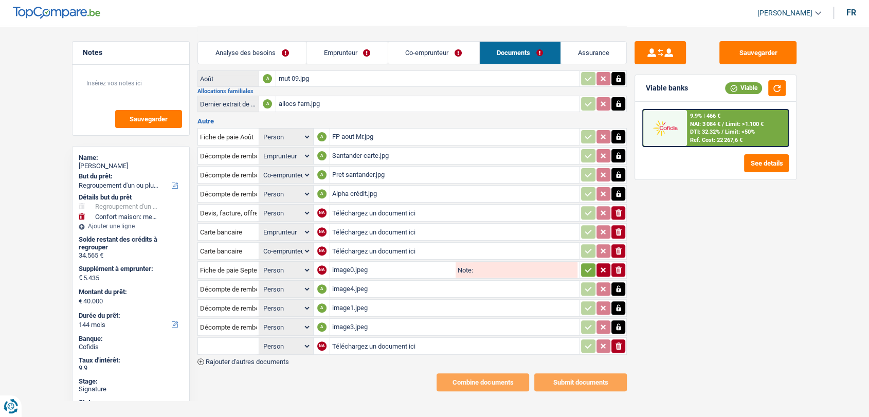
click at [267, 358] on span "Rajouter d'autres documents" at bounding box center [247, 361] width 83 height 7
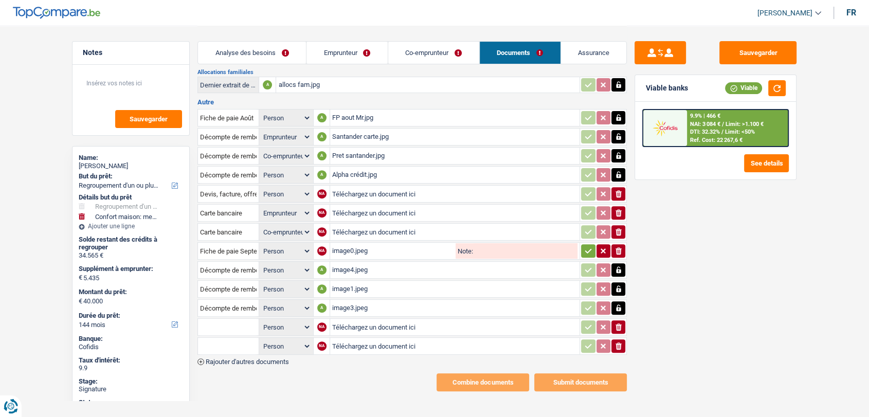
click at [268, 358] on span "Rajouter d'autres documents" at bounding box center [247, 361] width 83 height 7
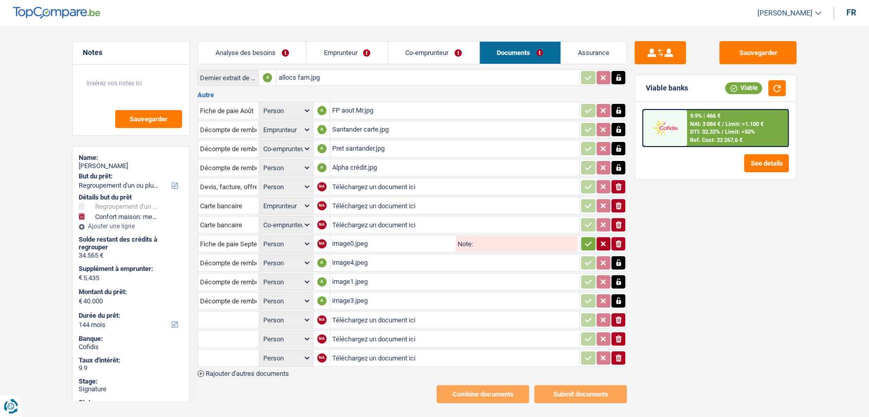
scroll to position [338, 0]
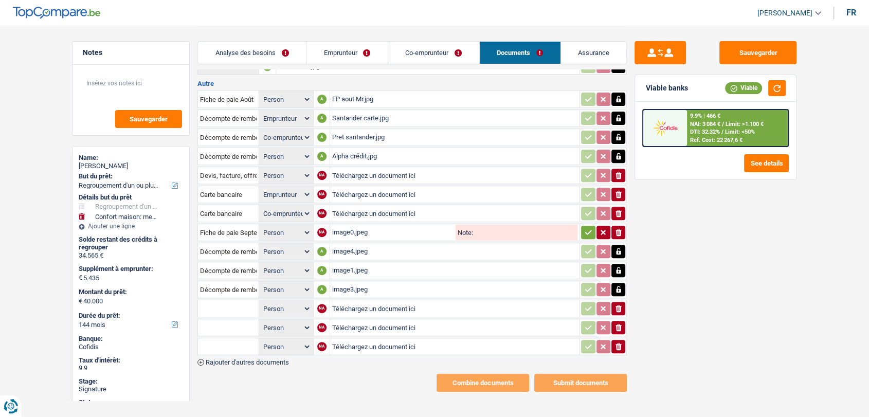
click at [361, 302] on input "Téléchargez un document ici" at bounding box center [454, 308] width 245 height 15
type input "C:\fakepath\IMG-20251014-WA0017.jpg"
click at [355, 320] on input "Téléchargez un document ici" at bounding box center [454, 327] width 245 height 15
type input "C:\fakepath\IMG-20251014-WA0019.jpg"
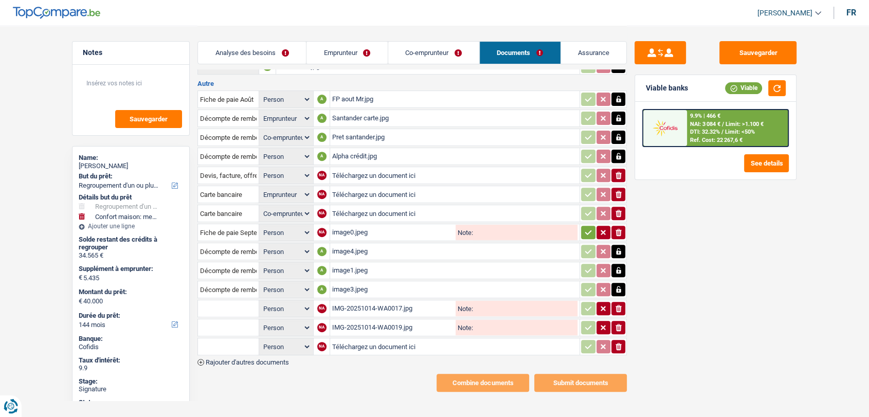
click at [358, 339] on input "Téléchargez un document ici" at bounding box center [454, 346] width 245 height 15
type input "C:\fakepath\combinepdf.pdf"
click at [247, 300] on input "text" at bounding box center [228, 308] width 57 height 16
type input "ba"
click at [245, 322] on li "Carte bancaire" at bounding box center [255, 328] width 105 height 13
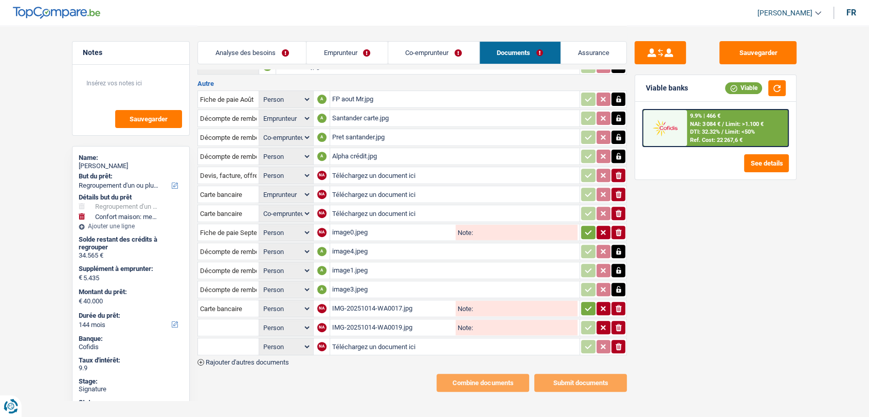
click at [245, 319] on input "text" at bounding box center [228, 327] width 57 height 16
type input "ba"
click at [231, 341] on li "Carte bancaire" at bounding box center [255, 347] width 105 height 13
click at [231, 338] on input "text" at bounding box center [228, 346] width 57 height 16
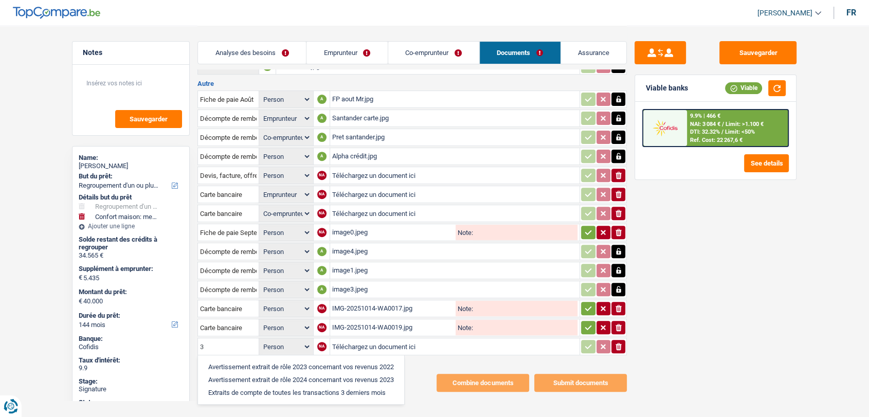
type input "3"
click at [222, 389] on li "Extraits de compte de toutes les transactions 3 derniers mois" at bounding box center [301, 392] width 196 height 13
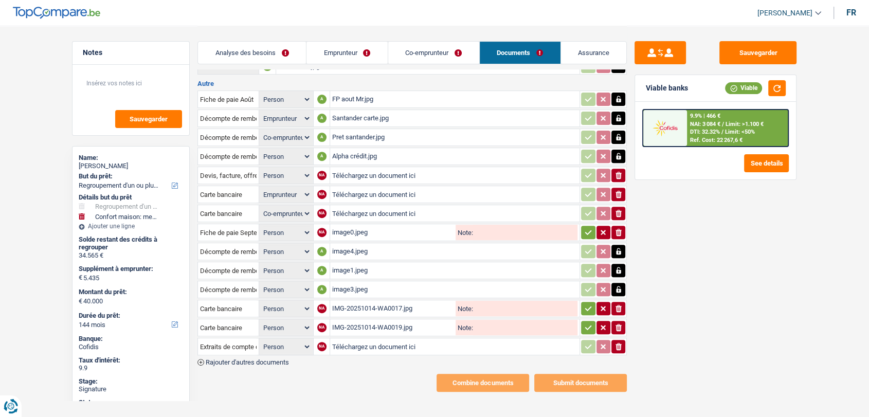
click at [387, 339] on input "Téléchargez un document ici" at bounding box center [454, 346] width 245 height 15
type input "C:\fakepath\combinepdf.pdf"
click at [587, 305] on icon "button" at bounding box center [588, 308] width 8 height 10
click at [585, 325] on icon "button" at bounding box center [588, 327] width 7 height 5
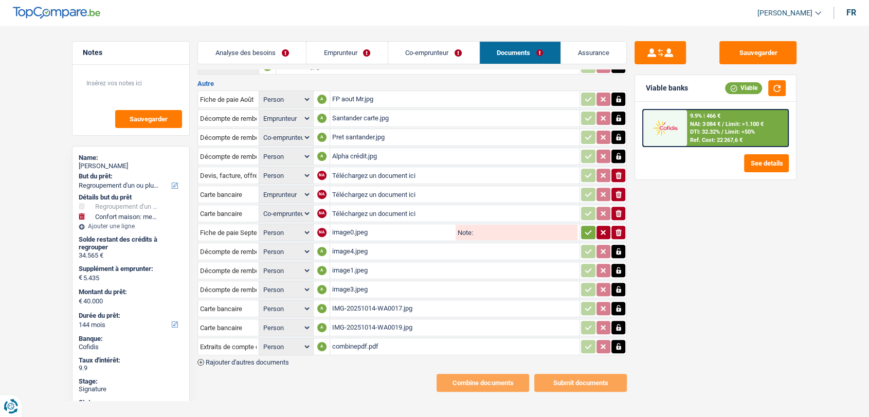
click at [370, 170] on input "Téléchargez un document ici" at bounding box center [454, 175] width 245 height 15
click at [616, 172] on icon "button" at bounding box center [618, 175] width 6 height 7
select select "coApplicant"
select select "applicant"
select select "coApplicant"
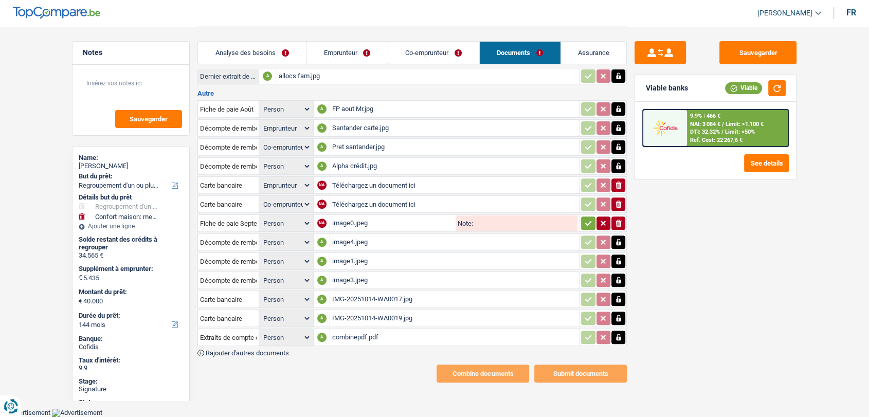
scroll to position [319, 0]
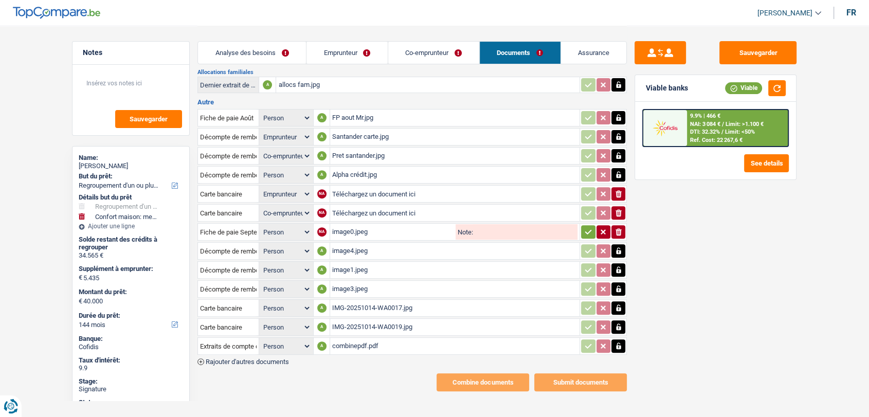
click at [613, 190] on button "ionicons-v5-e" at bounding box center [618, 193] width 14 height 13
select select "coApplicant"
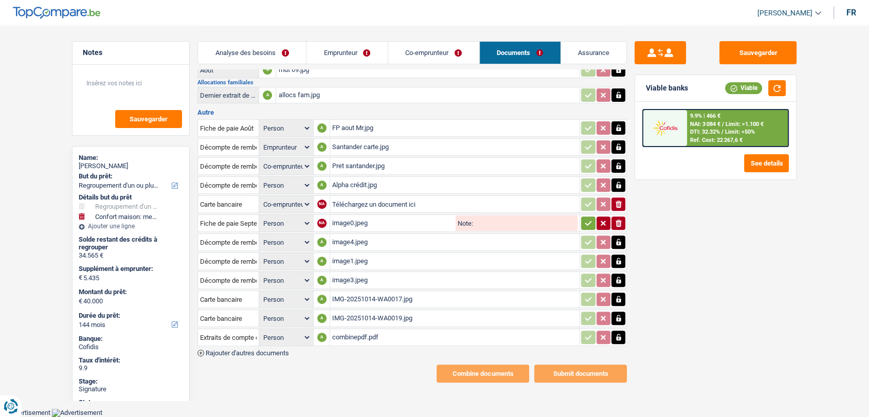
scroll to position [300, 0]
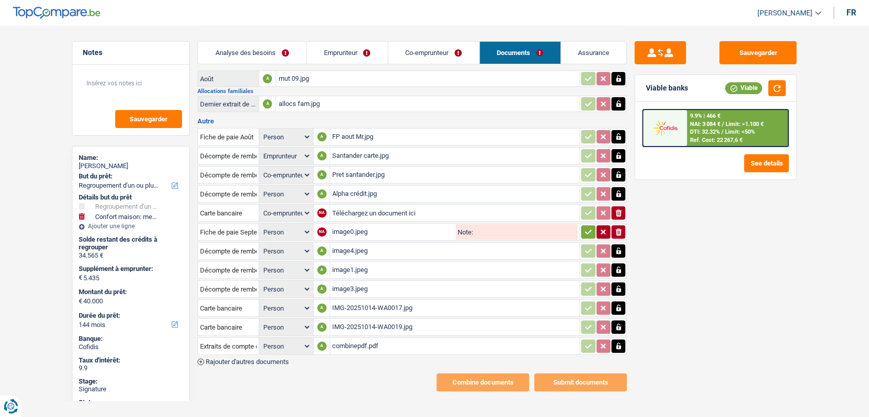
click at [617, 209] on icon "ionicons-v5-e" at bounding box center [618, 213] width 8 height 10
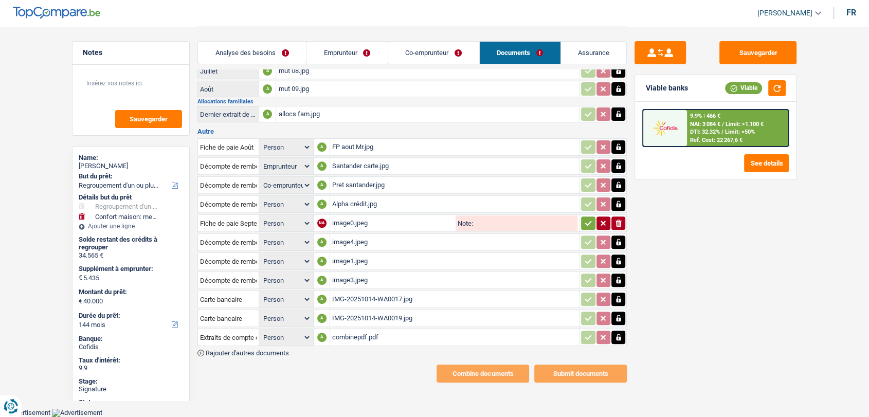
scroll to position [282, 0]
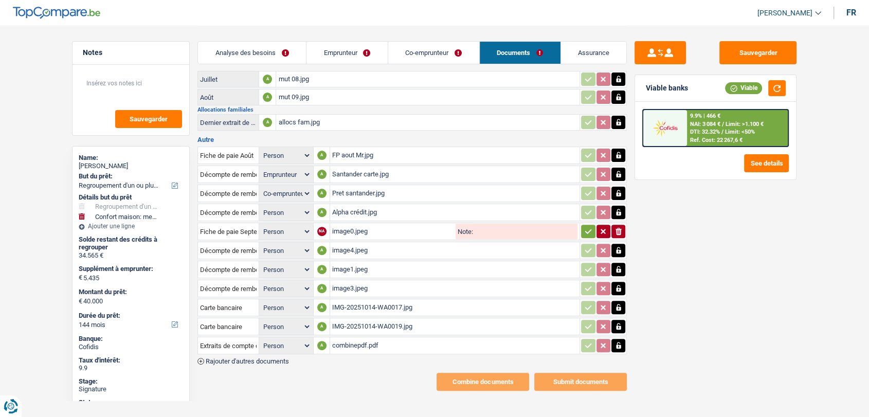
click at [357, 224] on div "image0.jpeg" at bounding box center [392, 231] width 121 height 15
click at [587, 227] on icon "button" at bounding box center [588, 231] width 8 height 10
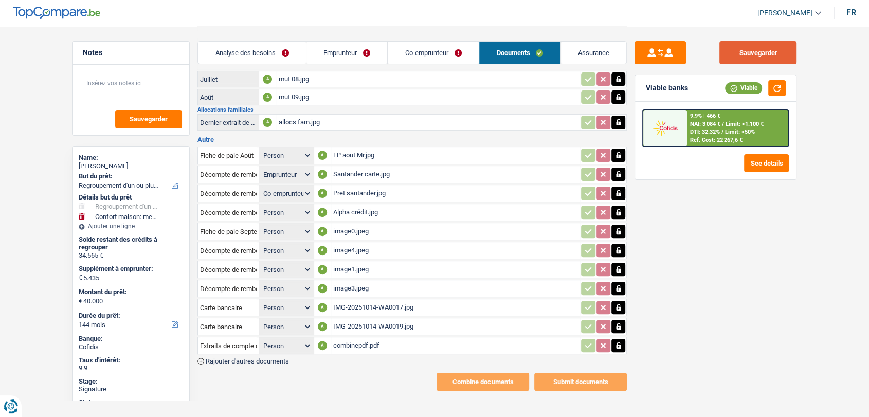
click at [749, 46] on button "Sauvegarder" at bounding box center [757, 52] width 77 height 23
click at [746, 54] on button "Sauvegarder" at bounding box center [757, 52] width 77 height 23
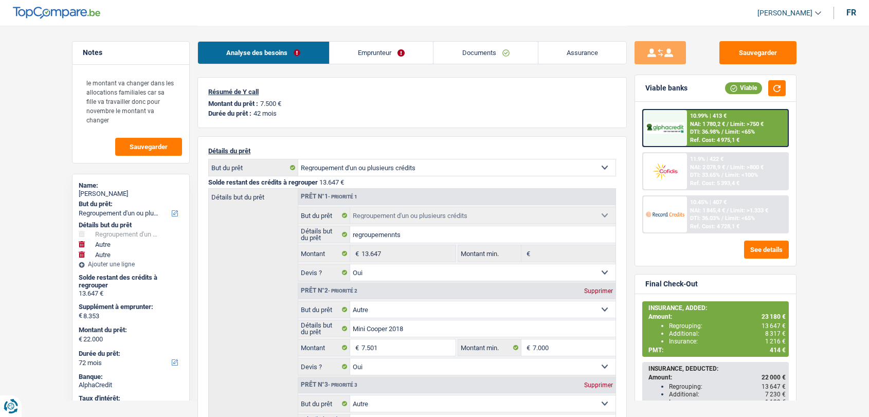
select select "refinancing"
select select "other"
select select "72"
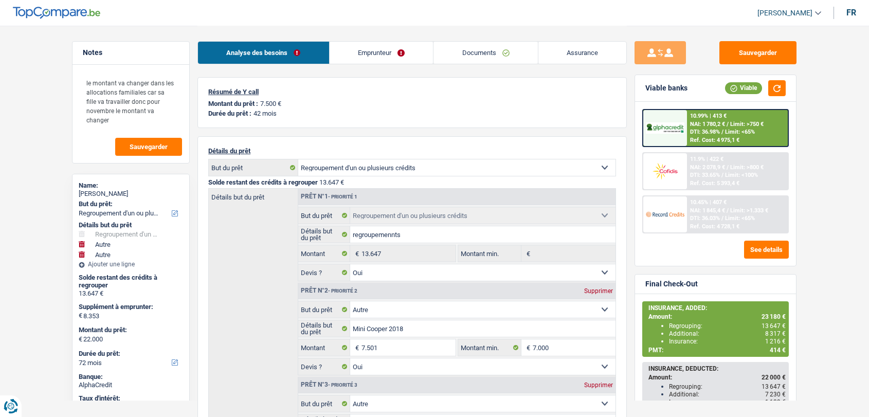
select select "refinancing"
select select "yes"
select select "other"
select select "yes"
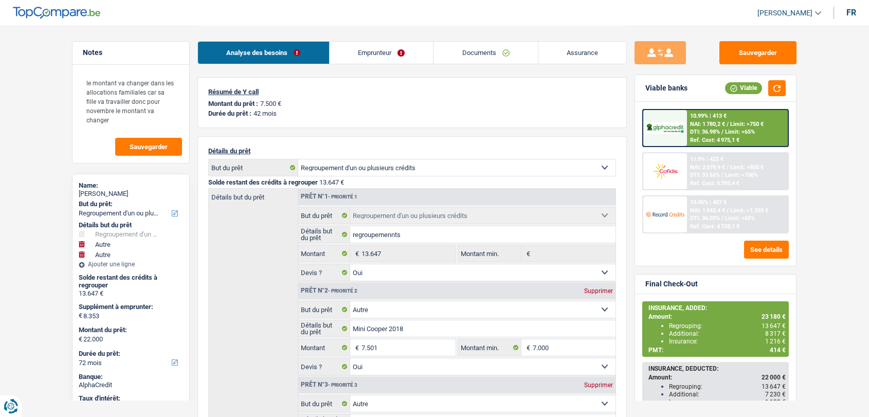
select select "other"
select select "72"
click at [499, 53] on link "Documents" at bounding box center [485, 53] width 104 height 22
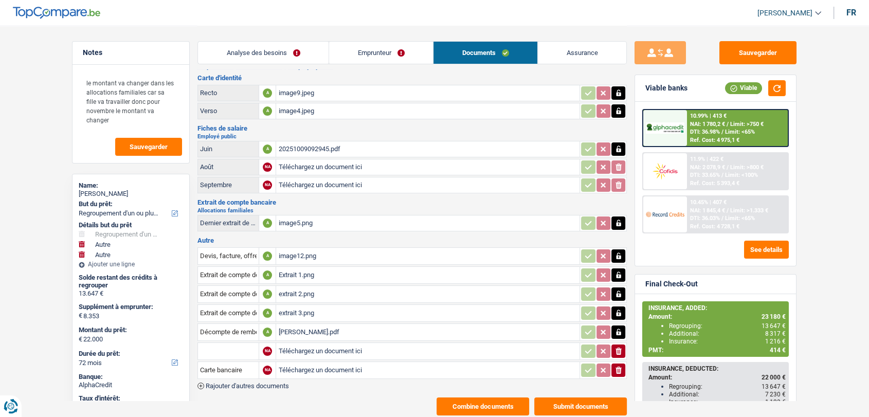
scroll to position [43, 0]
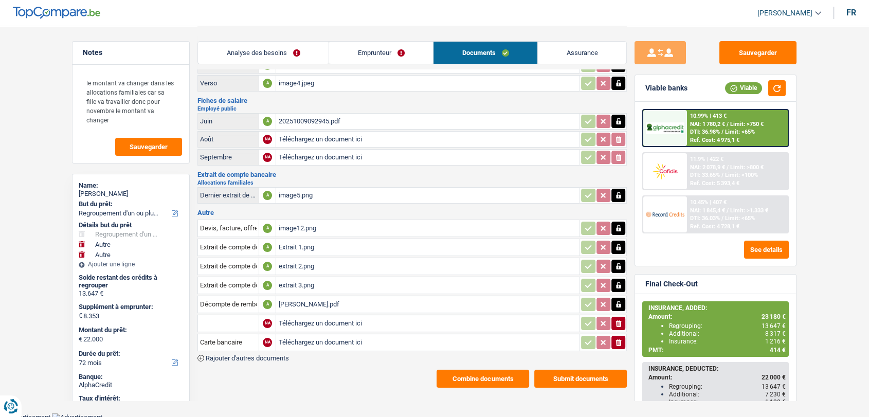
click at [617, 339] on icon "button" at bounding box center [618, 342] width 6 height 7
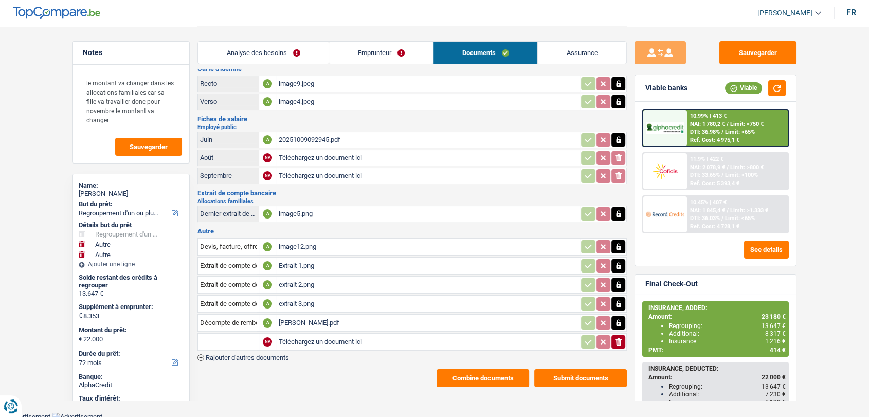
click at [316, 337] on input "Téléchargez un document ici" at bounding box center [427, 341] width 299 height 15
type input "C:\fakepath\combinepdf.pdf"
click at [226, 335] on input "text" at bounding box center [228, 342] width 57 height 16
type input "3"
click at [286, 386] on li "Extraits de compte de toutes les transactions 3 derniers mois" at bounding box center [301, 387] width 196 height 13
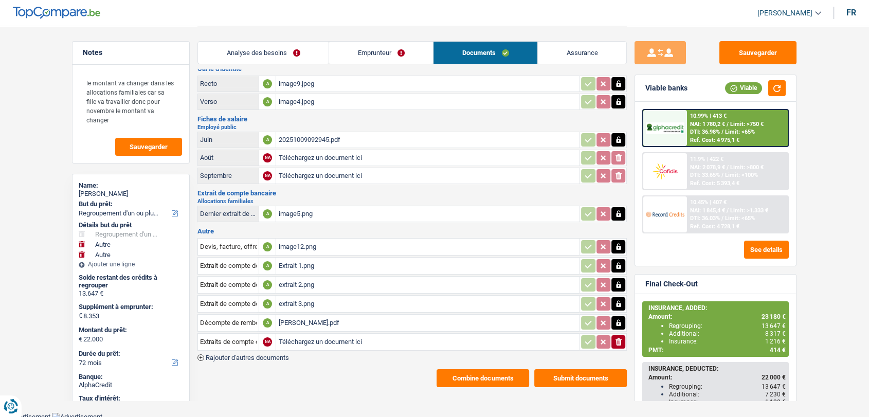
click at [330, 337] on input "Téléchargez un document ici" at bounding box center [427, 341] width 299 height 15
type input "C:\fakepath\combinepdf.pdf"
click at [771, 54] on button "Sauvegarder" at bounding box center [757, 52] width 77 height 23
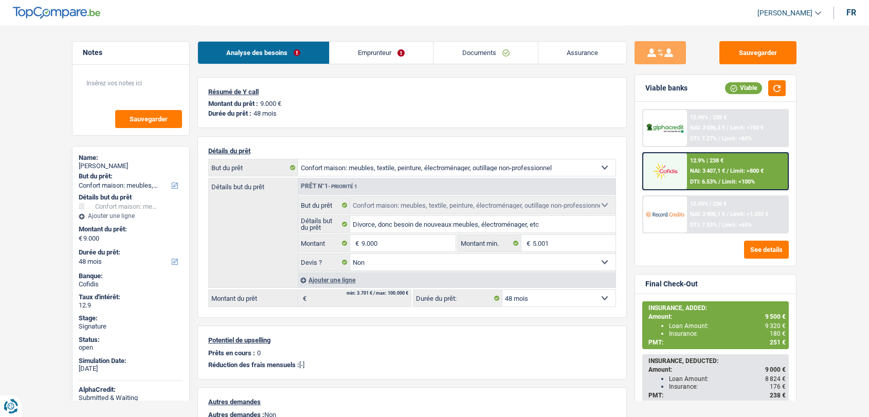
select select "household"
select select "48"
select select "household"
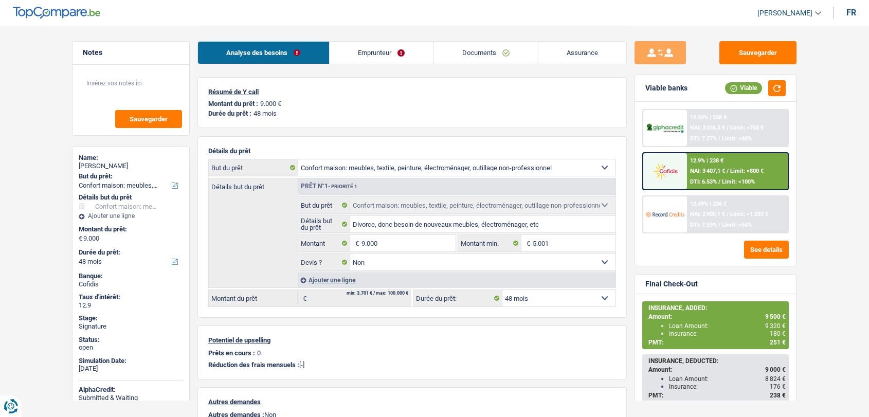
select select "false"
select select "48"
click at [488, 51] on link "Documents" at bounding box center [485, 53] width 104 height 22
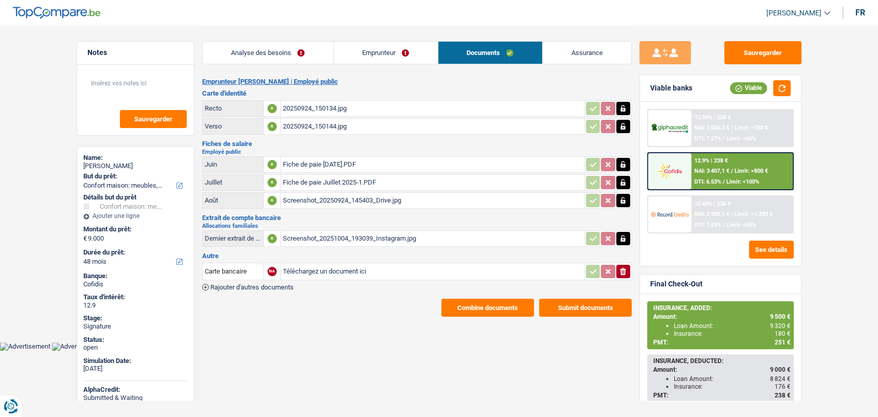
click at [313, 268] on input "Téléchargez un document ici" at bounding box center [432, 271] width 299 height 15
type input "C:\fakepath\combinepdf.pdf"
click at [370, 267] on div "combinepdf.pdf" at bounding box center [432, 271] width 299 height 15
click at [629, 268] on button "button" at bounding box center [623, 271] width 14 height 13
click at [589, 269] on icon "button" at bounding box center [593, 271] width 8 height 10
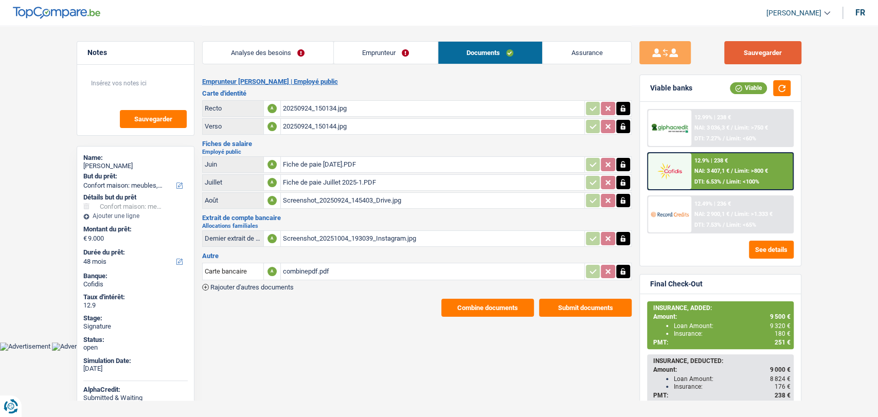
click at [737, 54] on button "Sauvegarder" at bounding box center [762, 52] width 77 height 23
click at [774, 52] on button "Sauvegarder" at bounding box center [762, 52] width 77 height 23
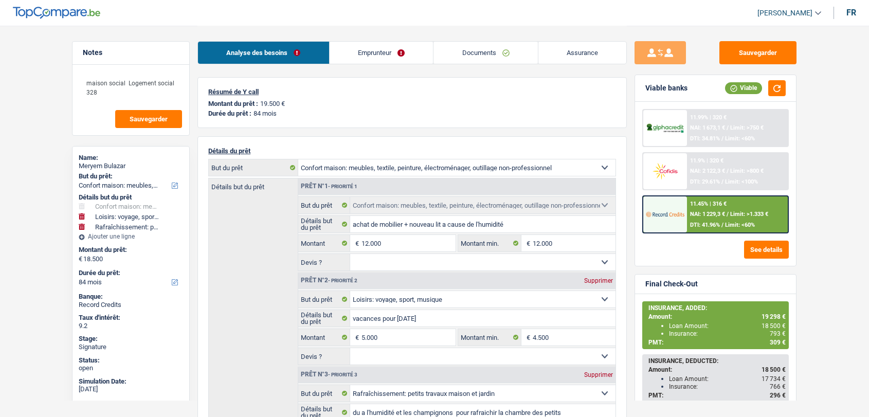
select select "household"
select select "hobbies"
select select "houseOrGarden"
select select "84"
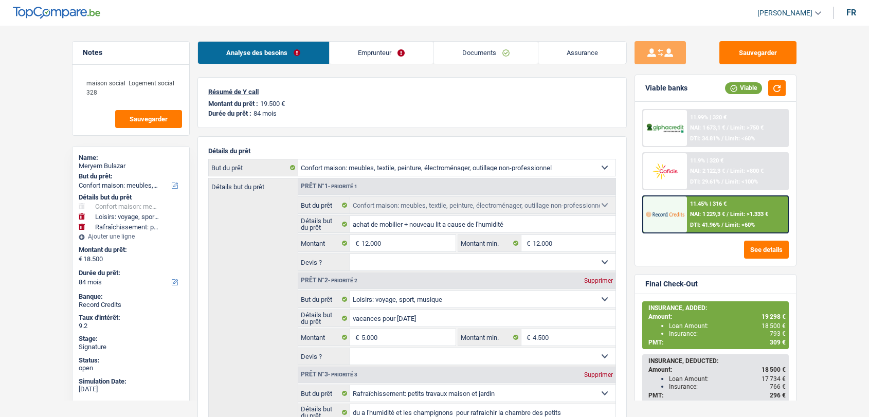
select select "household"
select select "hobbies"
select select "houseOrGarden"
select select "84"
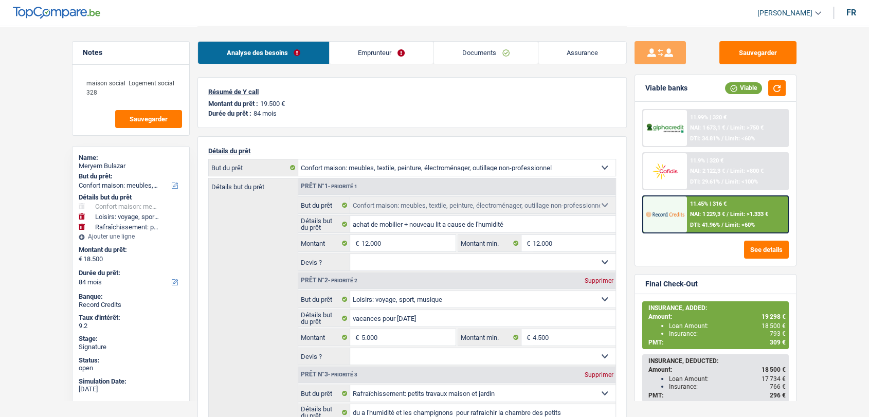
click at [463, 57] on link "Documents" at bounding box center [485, 53] width 104 height 22
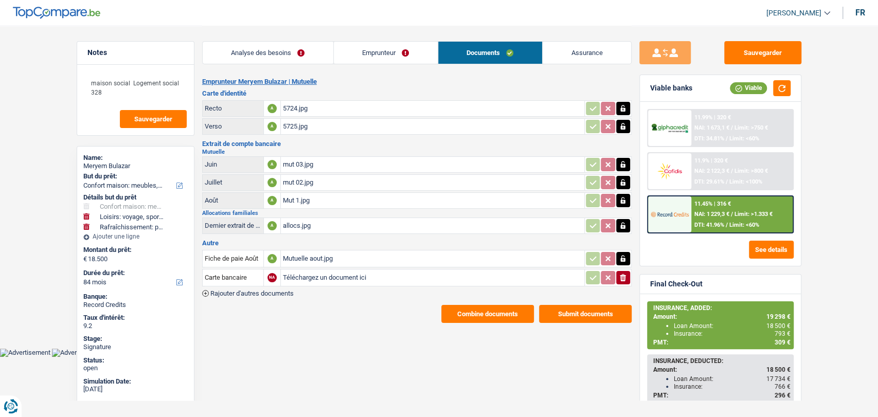
click at [270, 290] on span "Rajouter d'autres documents" at bounding box center [251, 293] width 83 height 7
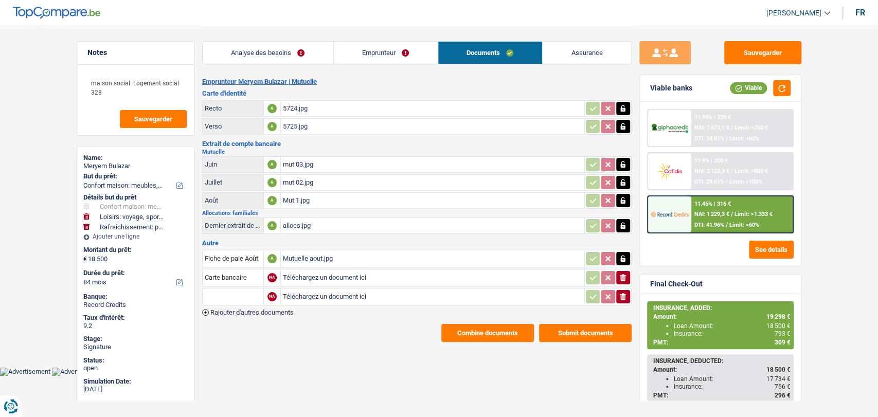
click at [297, 274] on input "Téléchargez un document ici" at bounding box center [432, 277] width 299 height 15
type input "C:\fakepath\WhatsApp Image [DATE] à 16.42.03_7794a6cd.jpg"
click at [308, 290] on input "Téléchargez un document ici" at bounding box center [432, 296] width 299 height 15
type input "C:\fakepath\WhatsApp Image [DATE] 16.42.03_a91db90e.jpg"
click at [220, 292] on input "text" at bounding box center [233, 296] width 57 height 16
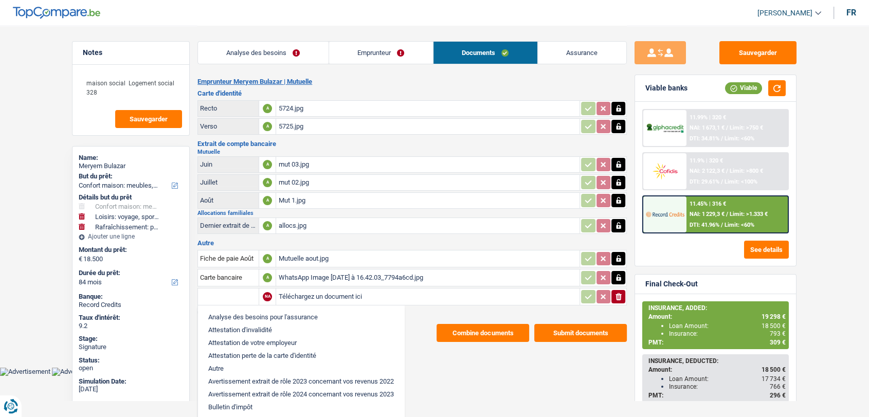
type input "b"
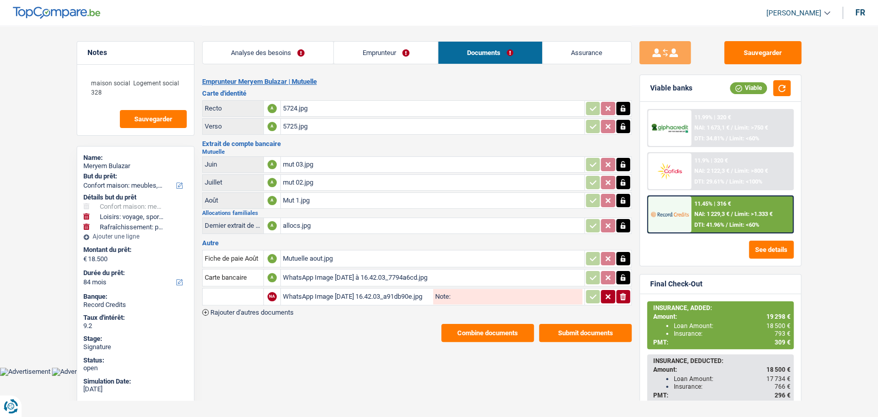
click at [225, 293] on input "text" at bounding box center [233, 296] width 57 height 16
type input "ba"
click at [223, 311] on li "Carte bancaire" at bounding box center [260, 317] width 105 height 13
click at [588, 299] on button "button" at bounding box center [593, 296] width 14 height 13
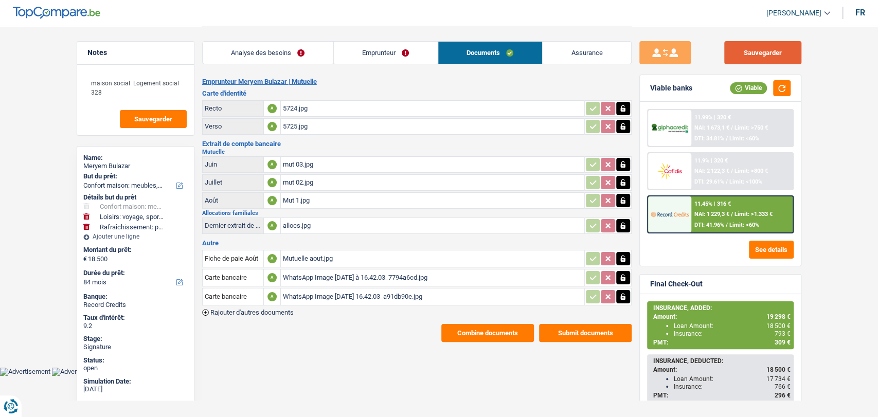
click at [741, 56] on button "Sauvegarder" at bounding box center [762, 52] width 77 height 23
click at [743, 57] on button "Sauvegarder" at bounding box center [762, 52] width 77 height 23
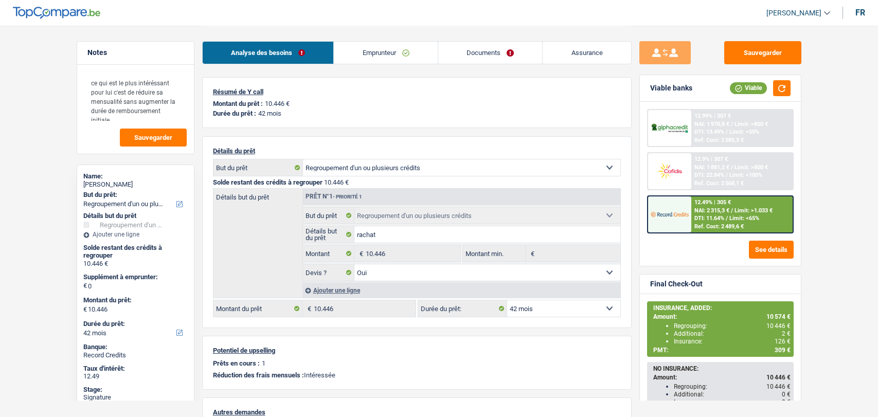
select select "refinancing"
select select "42"
select select "refinancing"
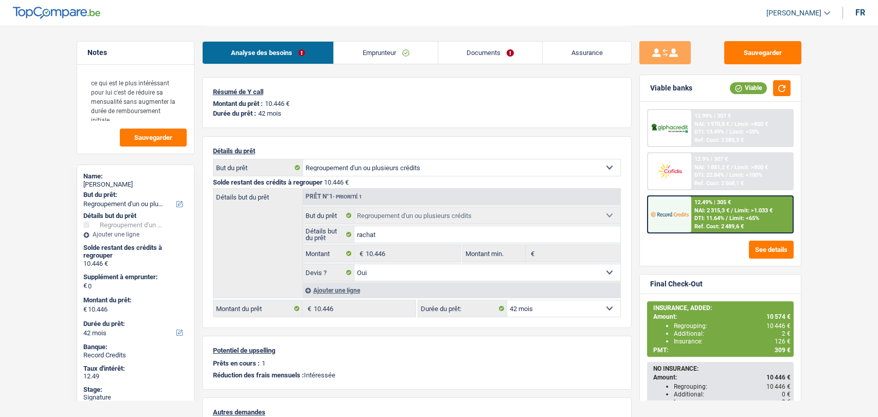
select select "yes"
select select "42"
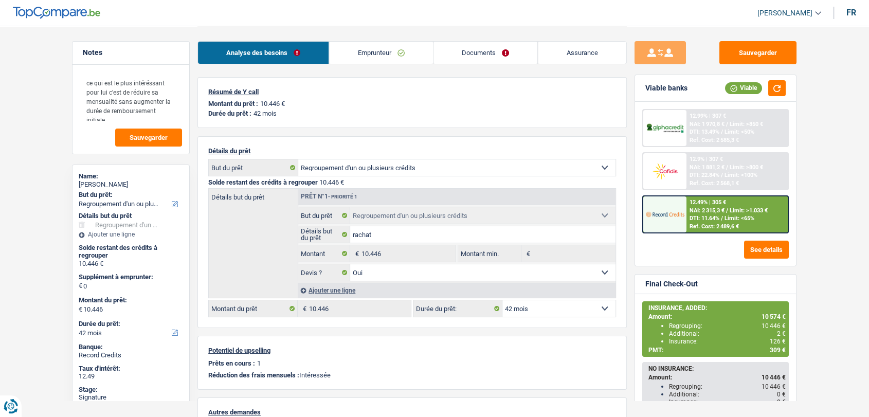
click at [688, 217] on div "12.49% | 305 € NAI: 2 315,3 € / Limit: >1.033 € DTI: 11.64% / Limit: <65% Ref. …" at bounding box center [737, 214] width 101 height 36
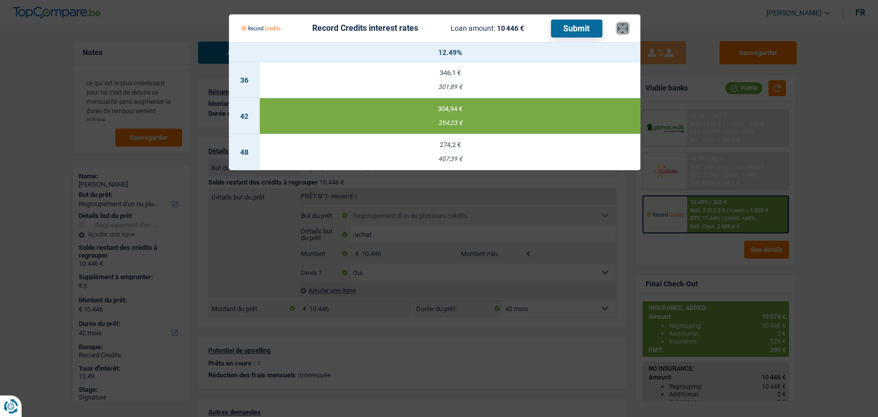
click at [619, 31] on button "×" at bounding box center [622, 28] width 11 height 10
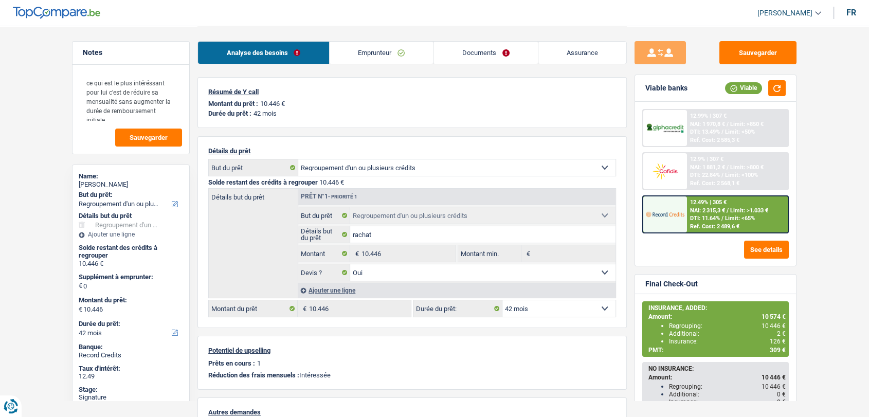
click at [675, 205] on img at bounding box center [665, 214] width 38 height 19
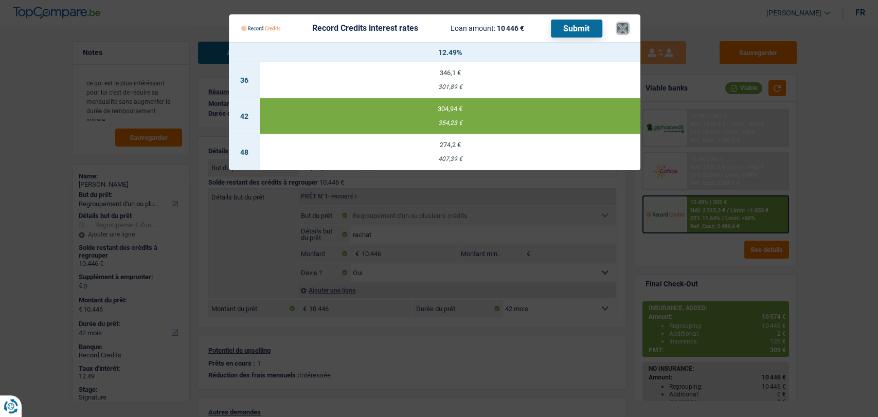
click at [623, 31] on button "×" at bounding box center [622, 28] width 11 height 10
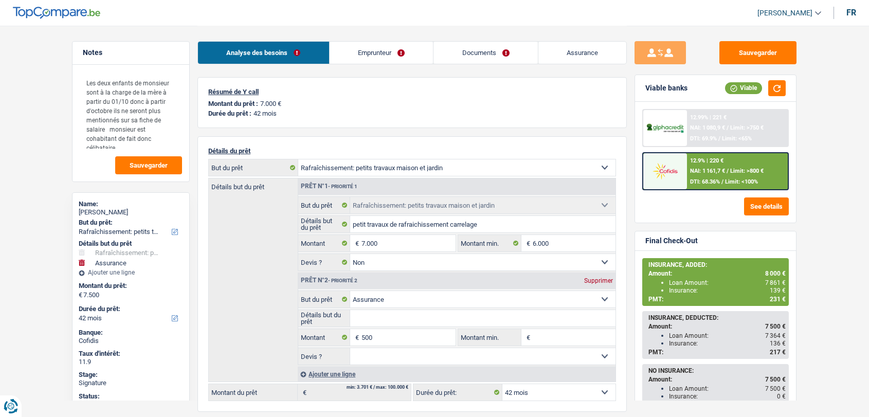
select select "houseOrGarden"
select select "insurance"
select select "42"
select select "houseOrGarden"
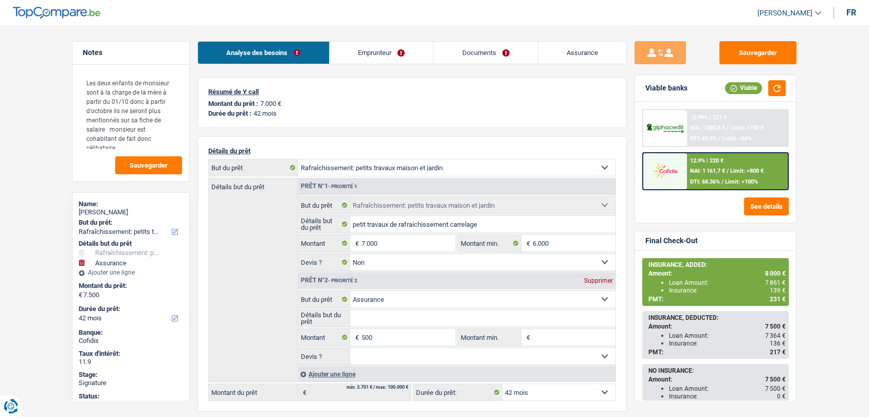
select select "houseOrGarden"
select select "false"
select select "insurance"
select select "42"
click at [501, 49] on link "Documents" at bounding box center [485, 53] width 104 height 22
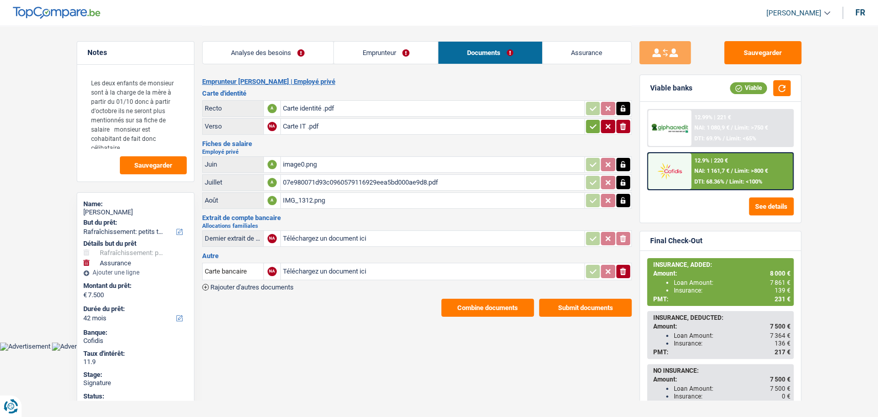
click at [322, 267] on input "Téléchargez un document ici" at bounding box center [432, 271] width 299 height 15
type input "C:\fakepath\combinepdf.pdf"
click at [767, 59] on button "Sauvegarder" at bounding box center [762, 52] width 77 height 23
click at [759, 53] on button "Sauvegarder" at bounding box center [762, 52] width 77 height 23
